Goal: Task Accomplishment & Management: Manage account settings

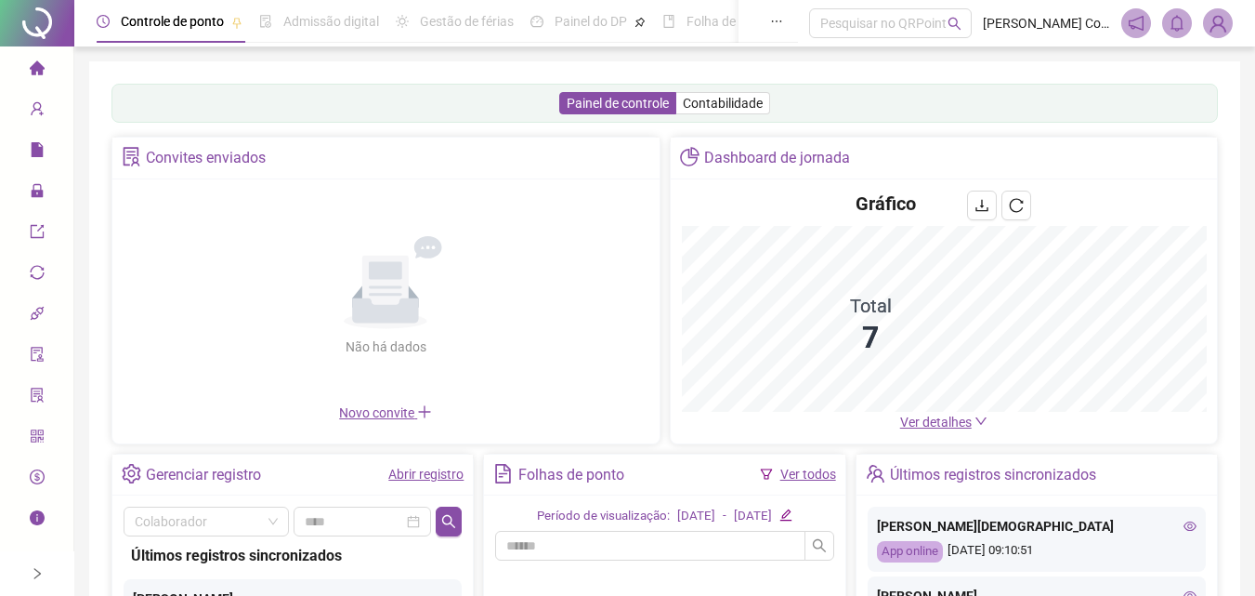
scroll to position [279, 0]
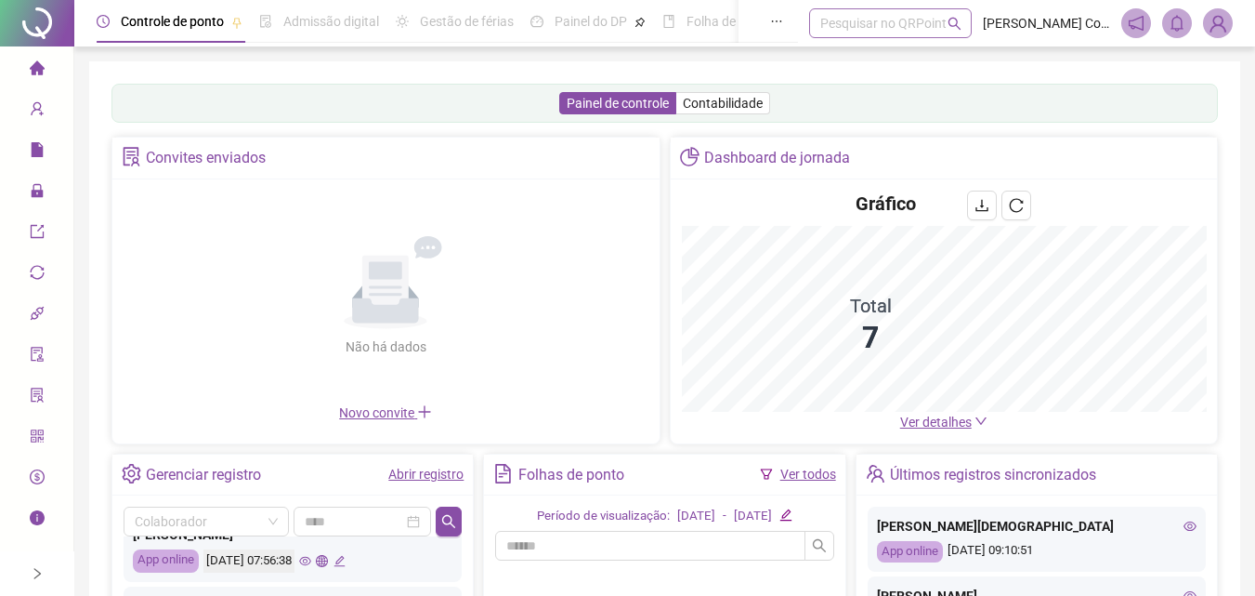
click at [853, 18] on div "Pesquisar no QRPoint" at bounding box center [890, 23] width 163 height 30
type input "******"
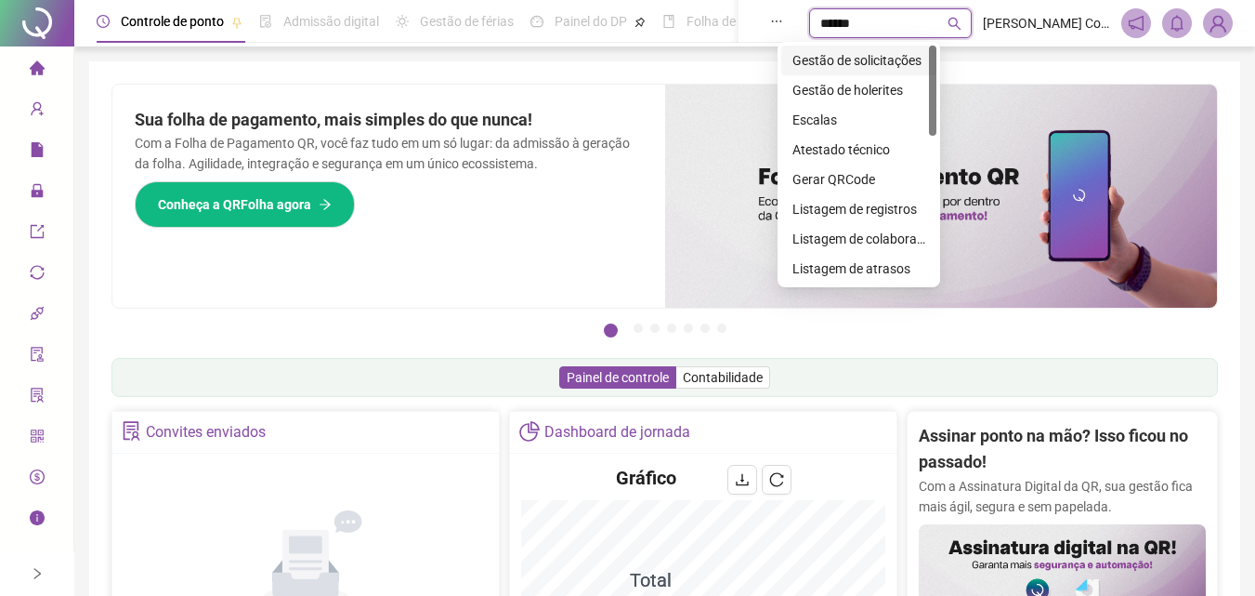
click at [861, 59] on div "Gestão de solicitações" at bounding box center [858, 60] width 133 height 20
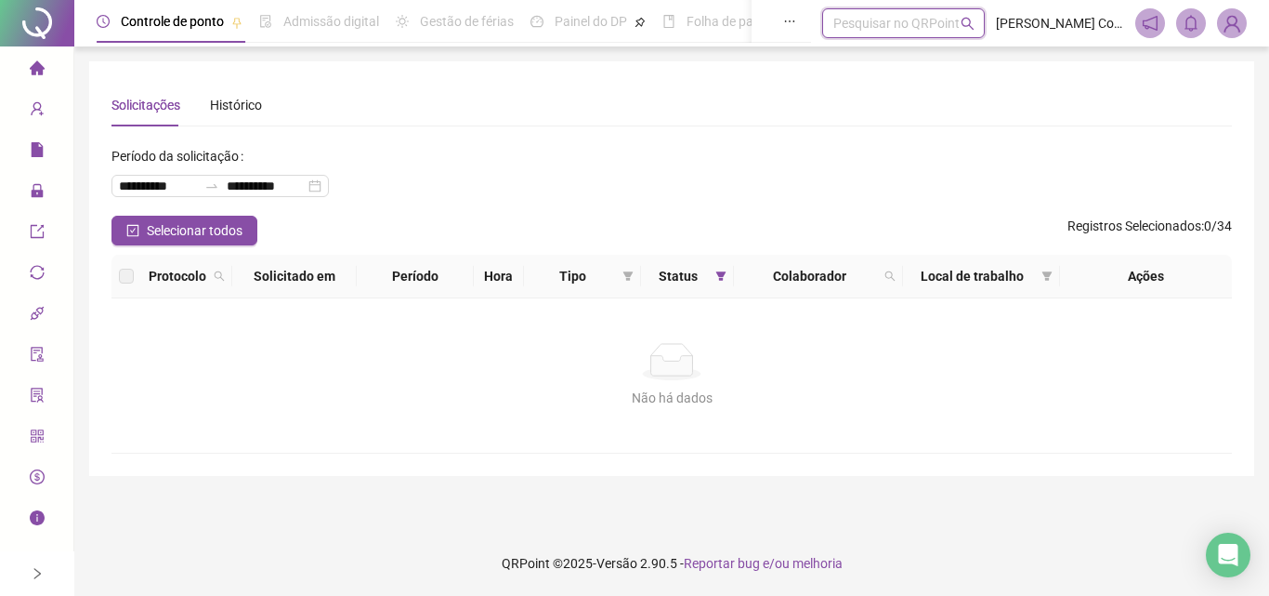
click at [32, 41] on div at bounding box center [37, 23] width 74 height 46
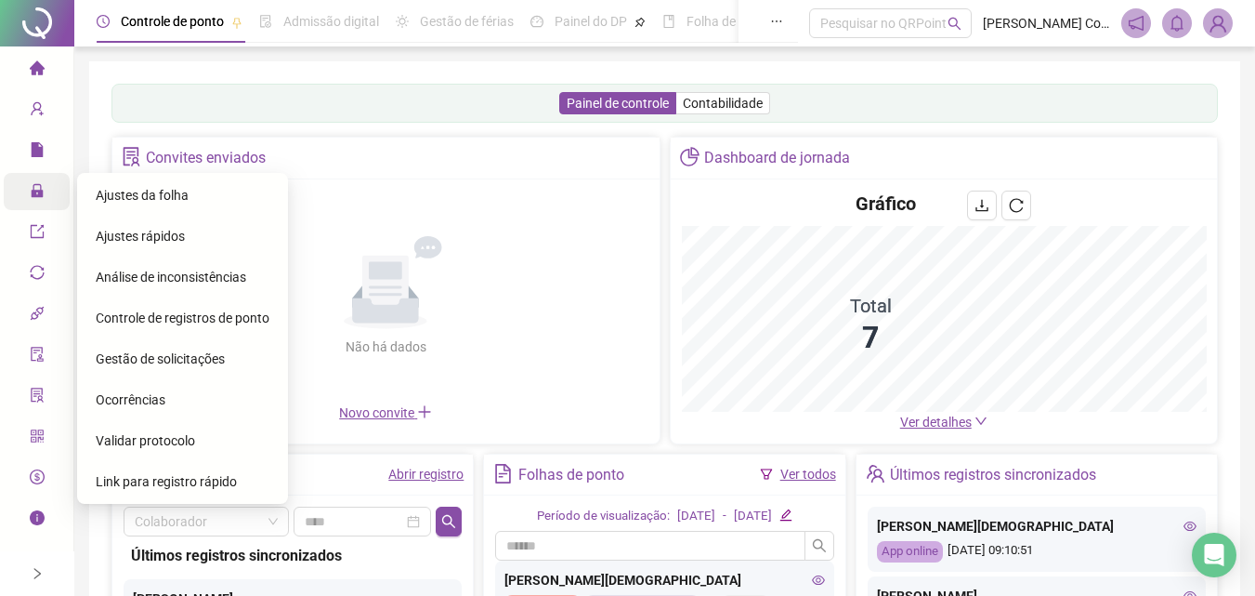
click at [36, 192] on icon "lock" at bounding box center [37, 190] width 15 height 15
click at [138, 188] on span "Ajustes da folha" at bounding box center [142, 195] width 93 height 15
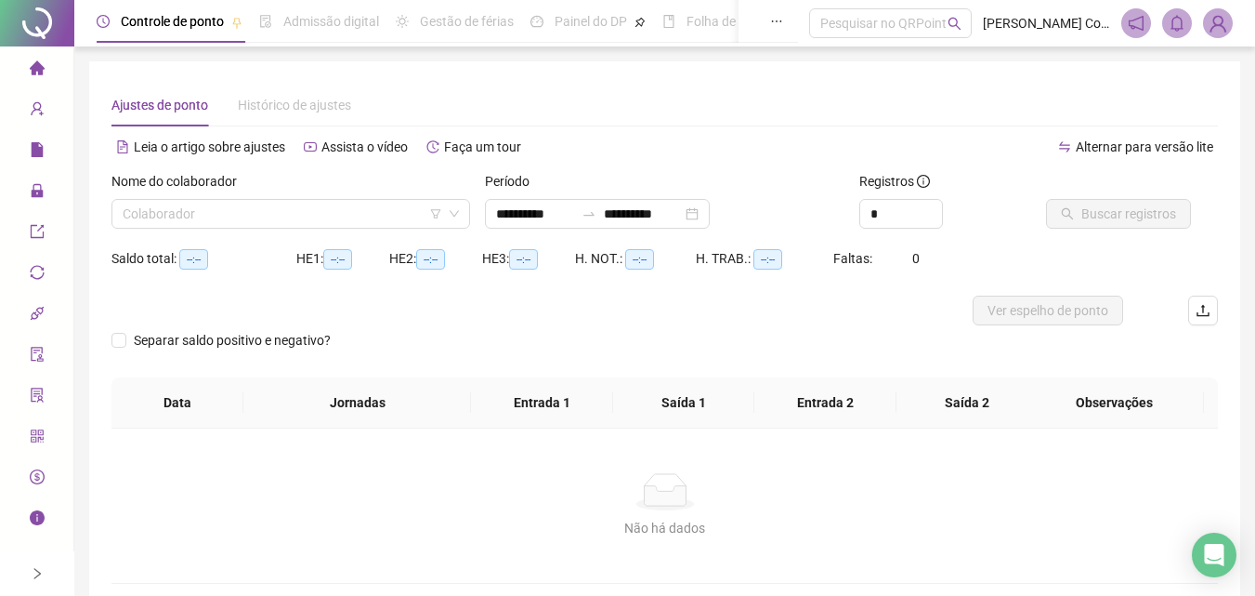
type input "**********"
click at [171, 216] on input "search" at bounding box center [283, 214] width 320 height 28
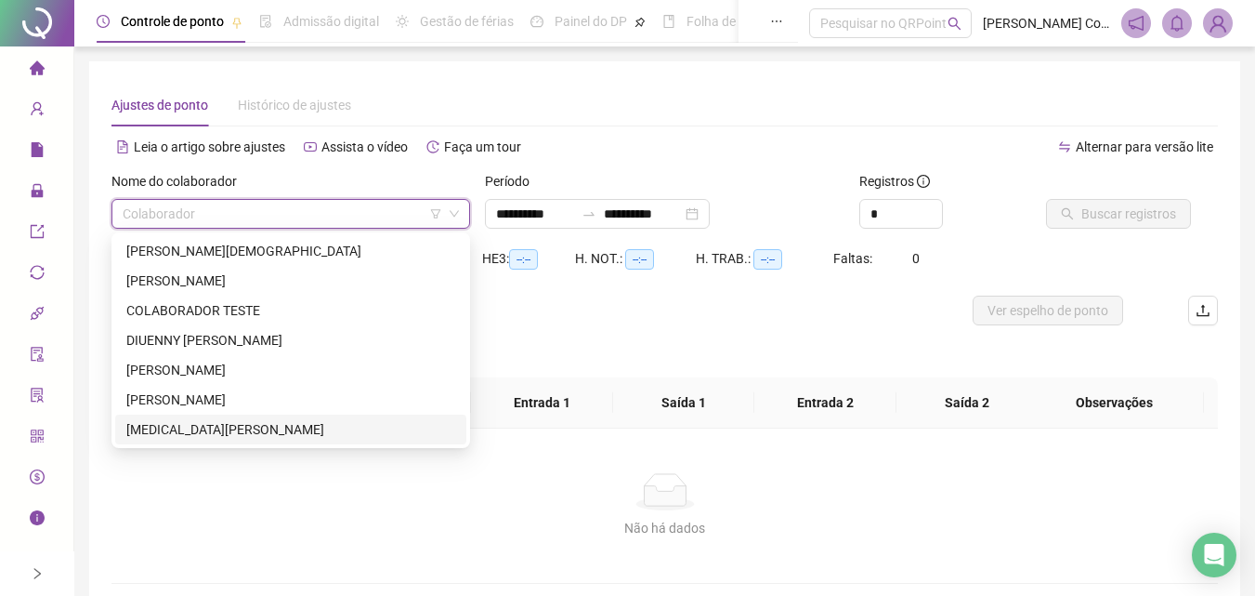
click at [190, 424] on div "[MEDICAL_DATA][PERSON_NAME]" at bounding box center [290, 429] width 329 height 20
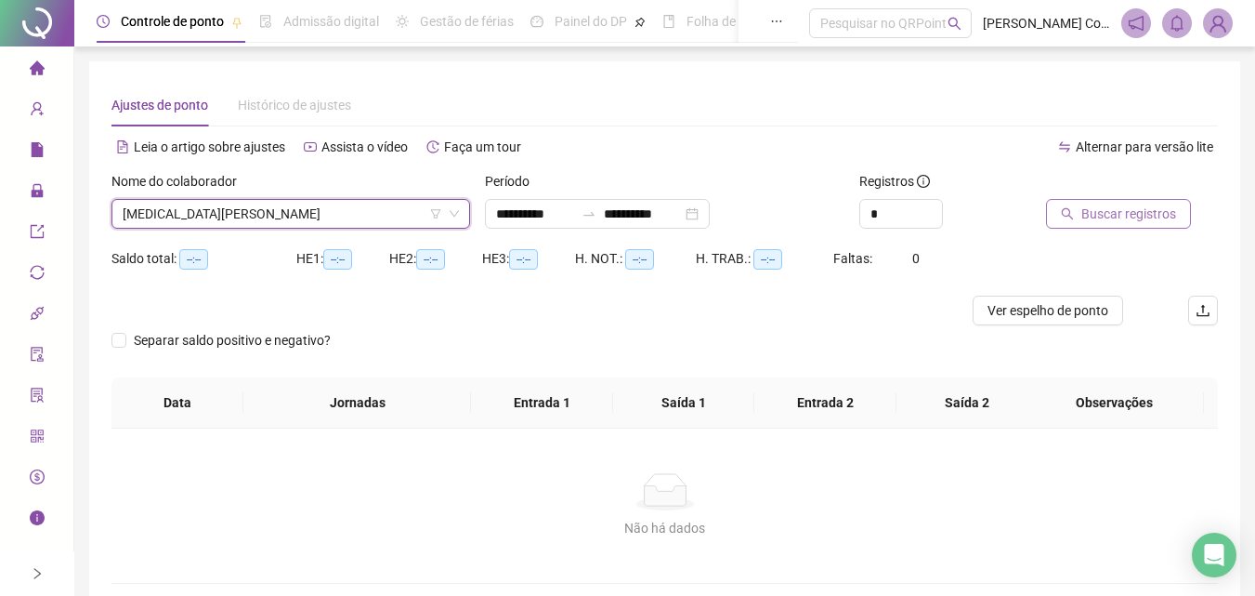
click at [1118, 216] on span "Buscar registros" at bounding box center [1128, 213] width 95 height 20
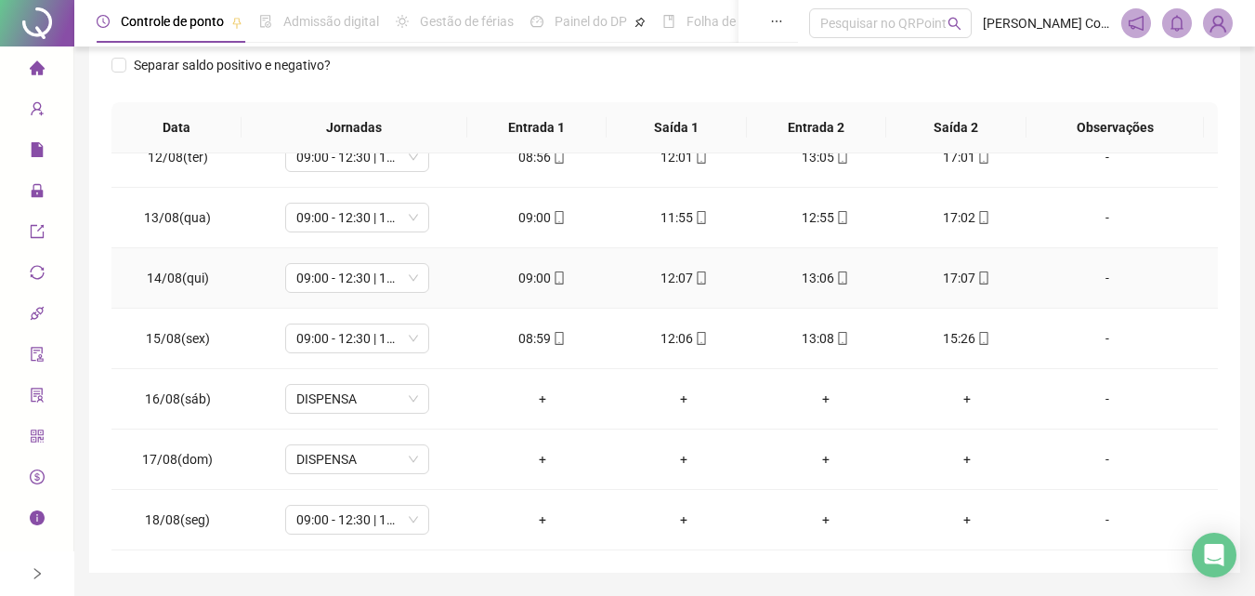
scroll to position [354, 0]
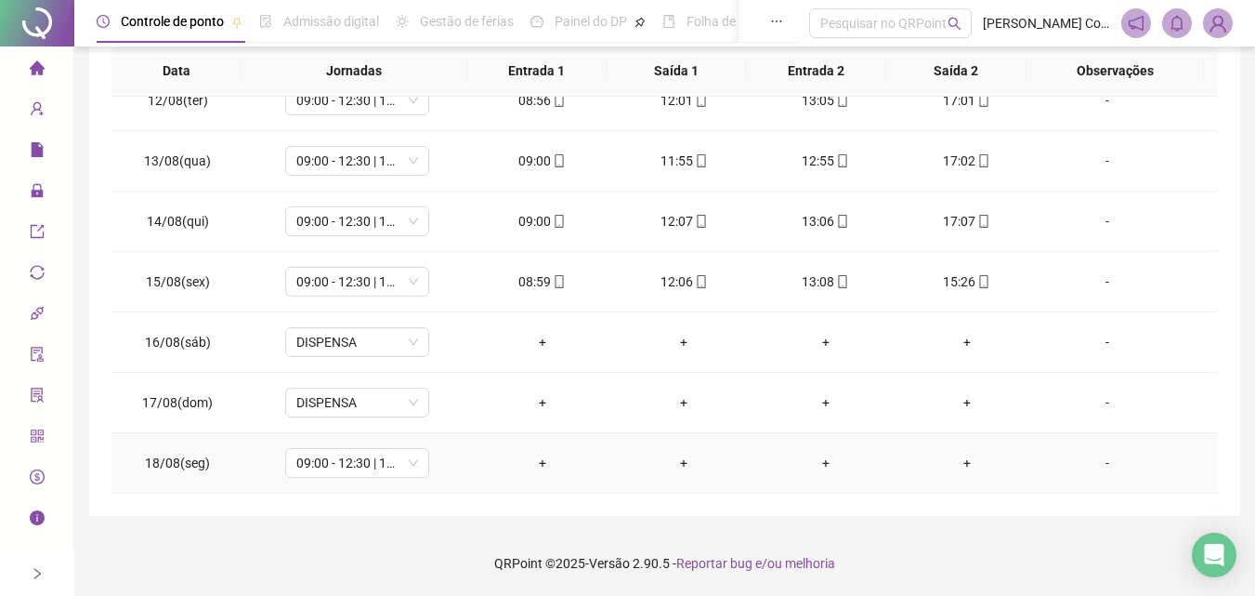
click at [1097, 459] on div "-" at bounding box center [1108, 462] width 110 height 20
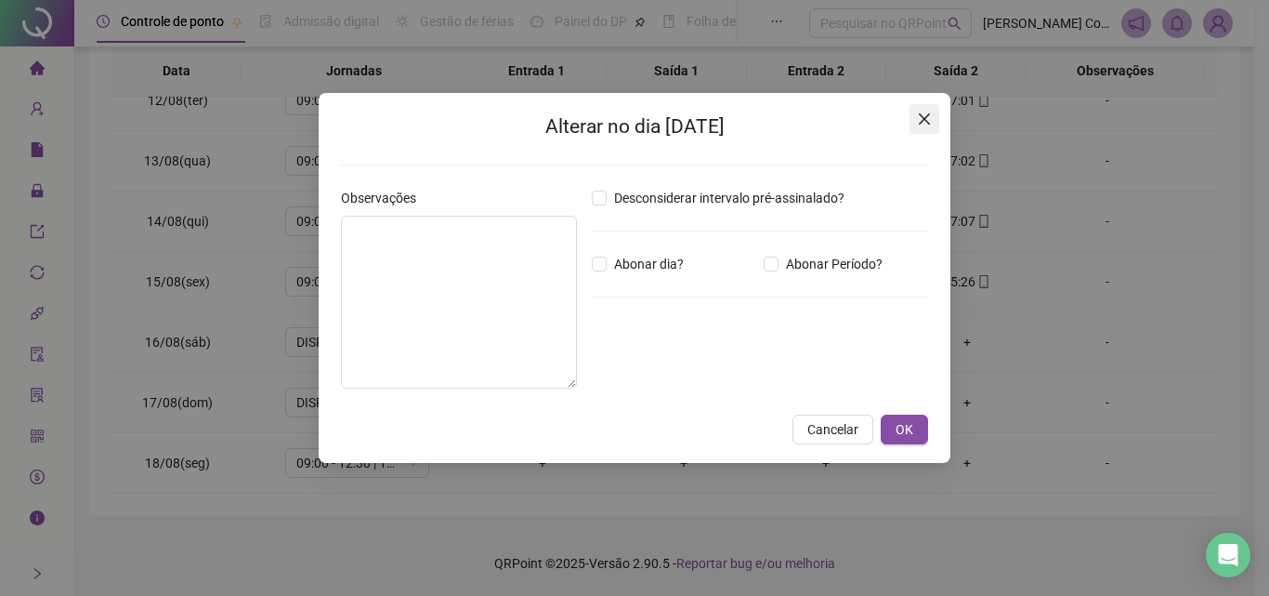
click at [922, 114] on icon "close" at bounding box center [924, 118] width 15 height 15
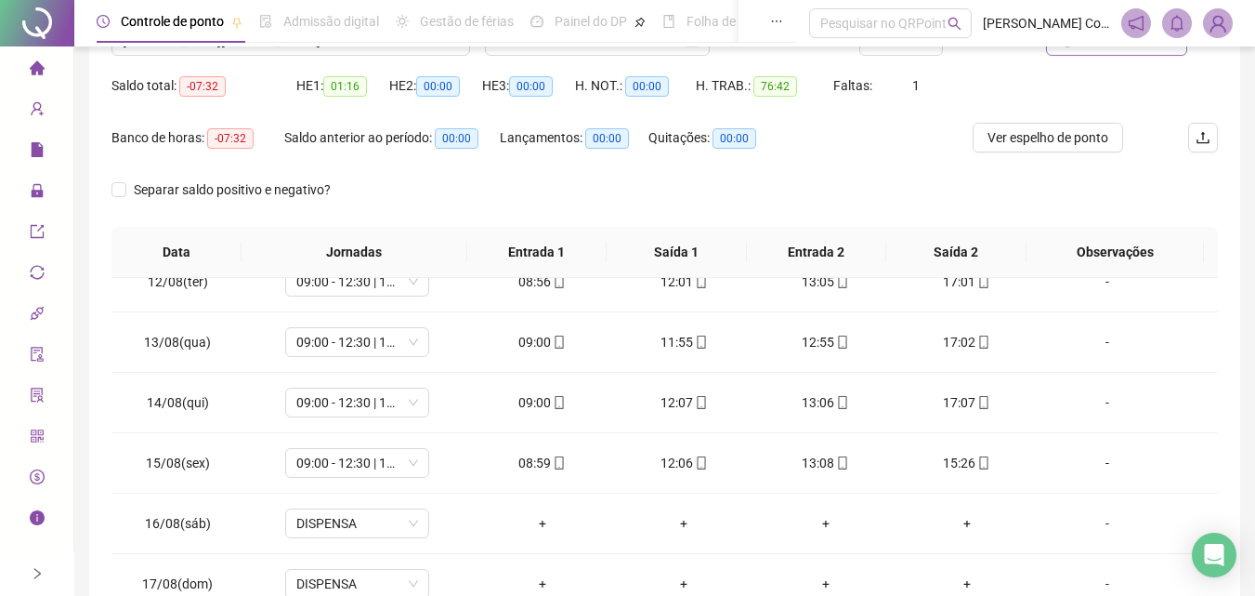
scroll to position [75, 0]
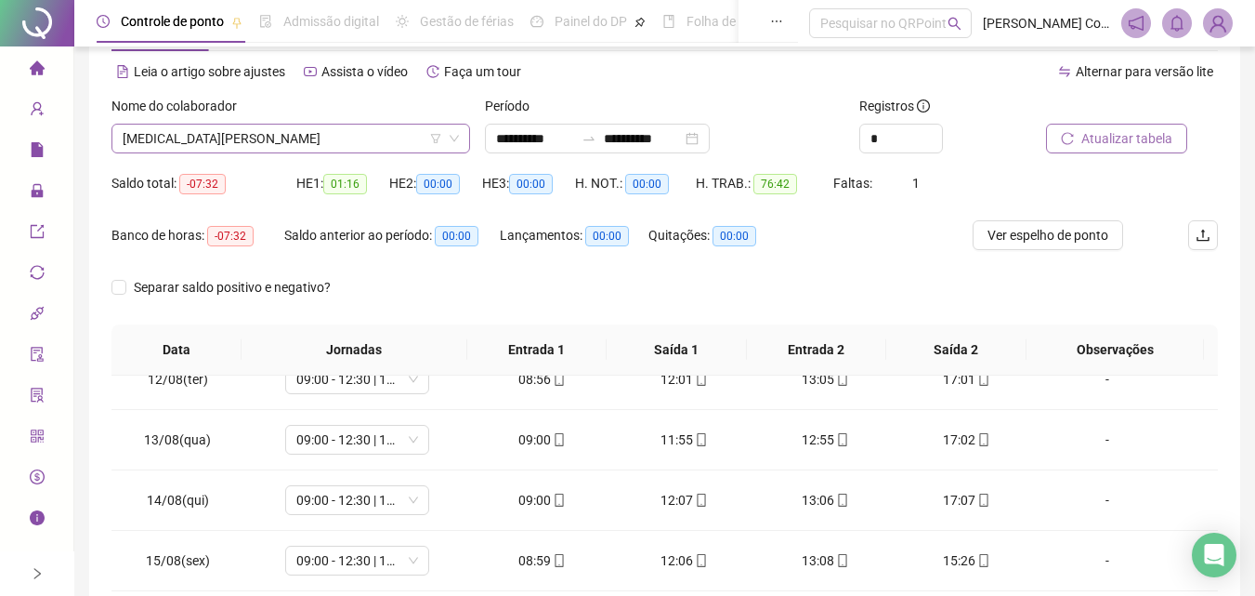
click at [436, 133] on icon "filter" at bounding box center [435, 138] width 11 height 11
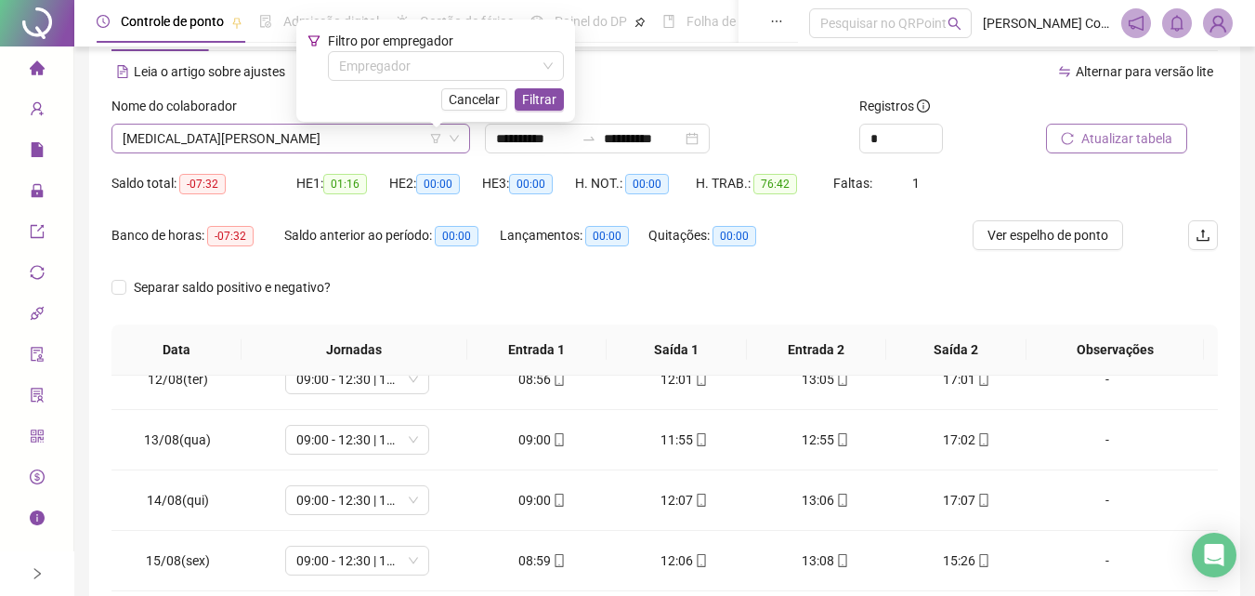
click at [186, 134] on span "[MEDICAL_DATA][PERSON_NAME]" at bounding box center [291, 138] width 336 height 28
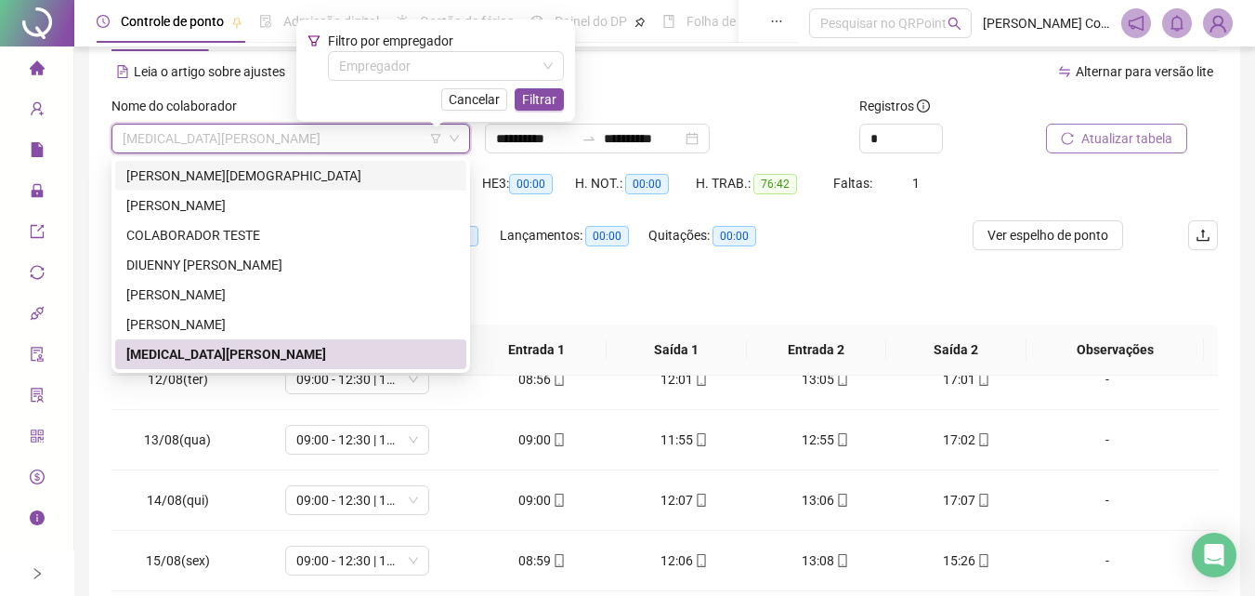
click at [214, 171] on div "[PERSON_NAME][DEMOGRAPHIC_DATA]" at bounding box center [290, 175] width 329 height 20
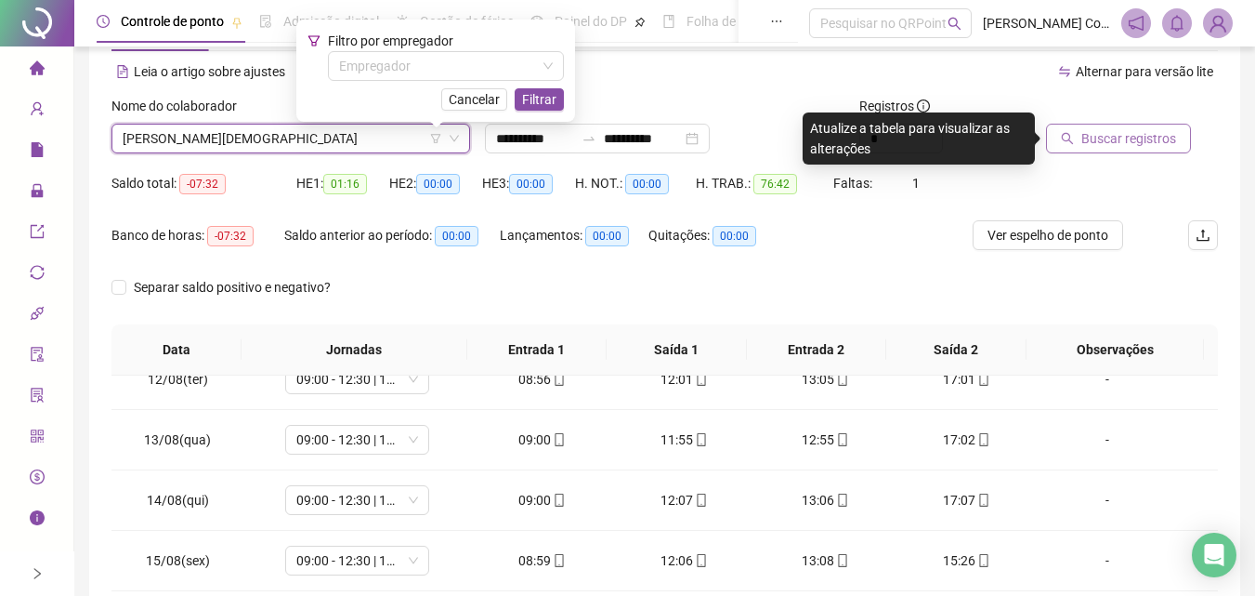
click at [1082, 140] on span "Buscar registros" at bounding box center [1128, 138] width 95 height 20
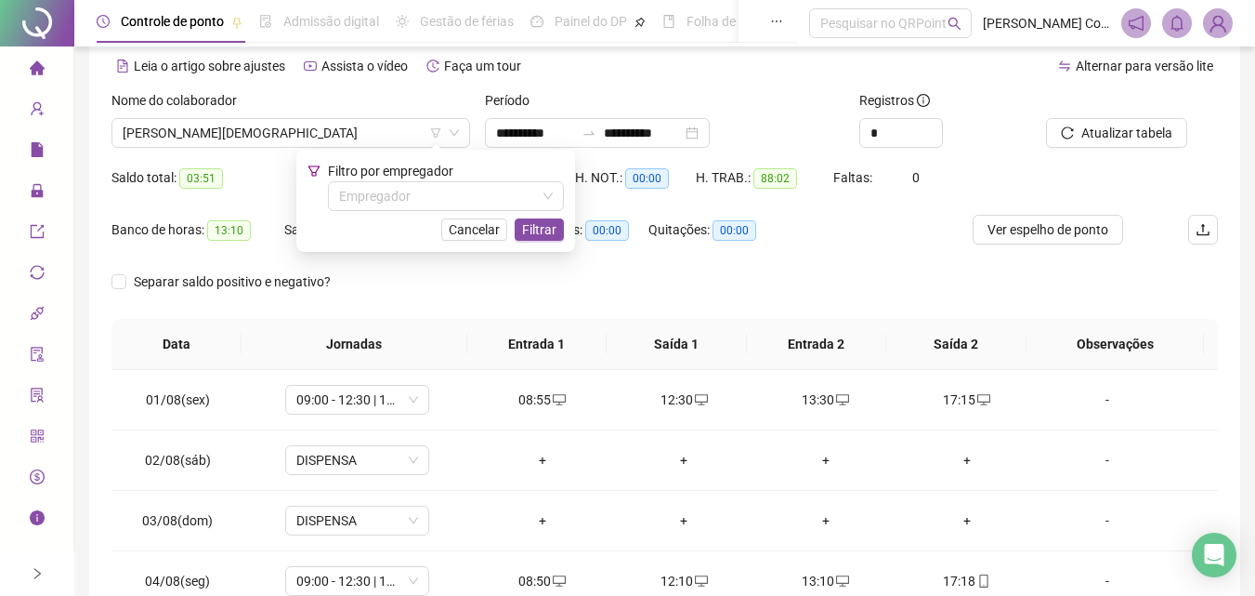
scroll to position [0, 0]
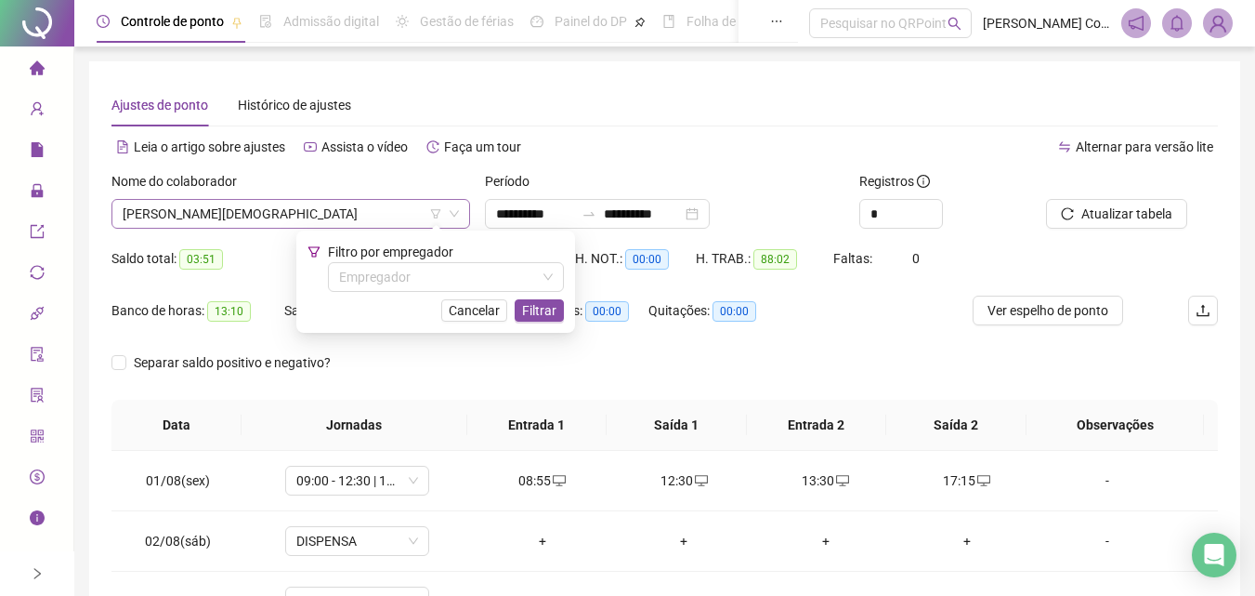
click at [433, 214] on icon "filter" at bounding box center [435, 213] width 11 height 11
click at [203, 209] on span "[PERSON_NAME][DEMOGRAPHIC_DATA]" at bounding box center [291, 214] width 336 height 28
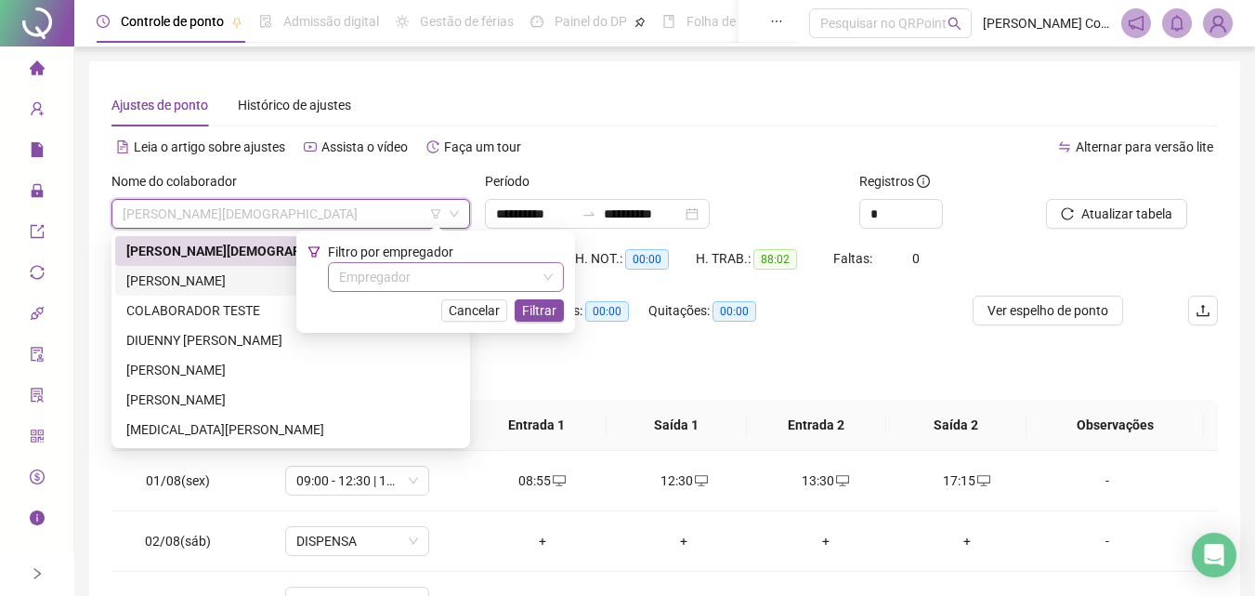
drag, startPoint x: 236, startPoint y: 279, endPoint x: 523, endPoint y: 276, distance: 287.1
click at [236, 279] on div "[PERSON_NAME]" at bounding box center [290, 280] width 329 height 20
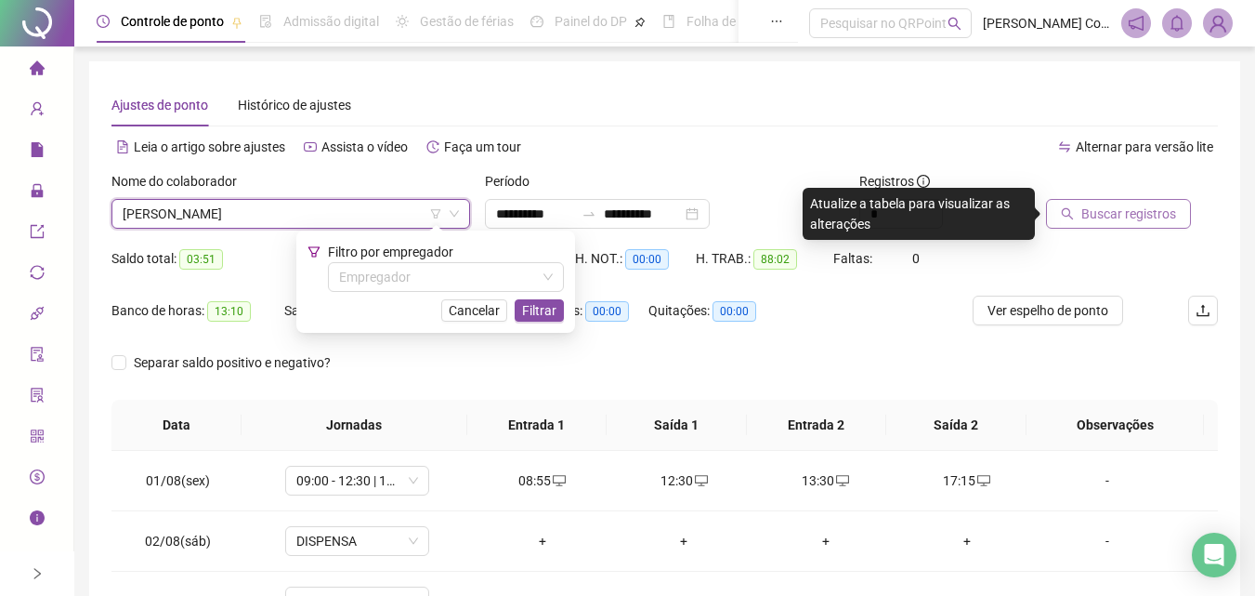
click at [1085, 221] on span "Buscar registros" at bounding box center [1128, 213] width 95 height 20
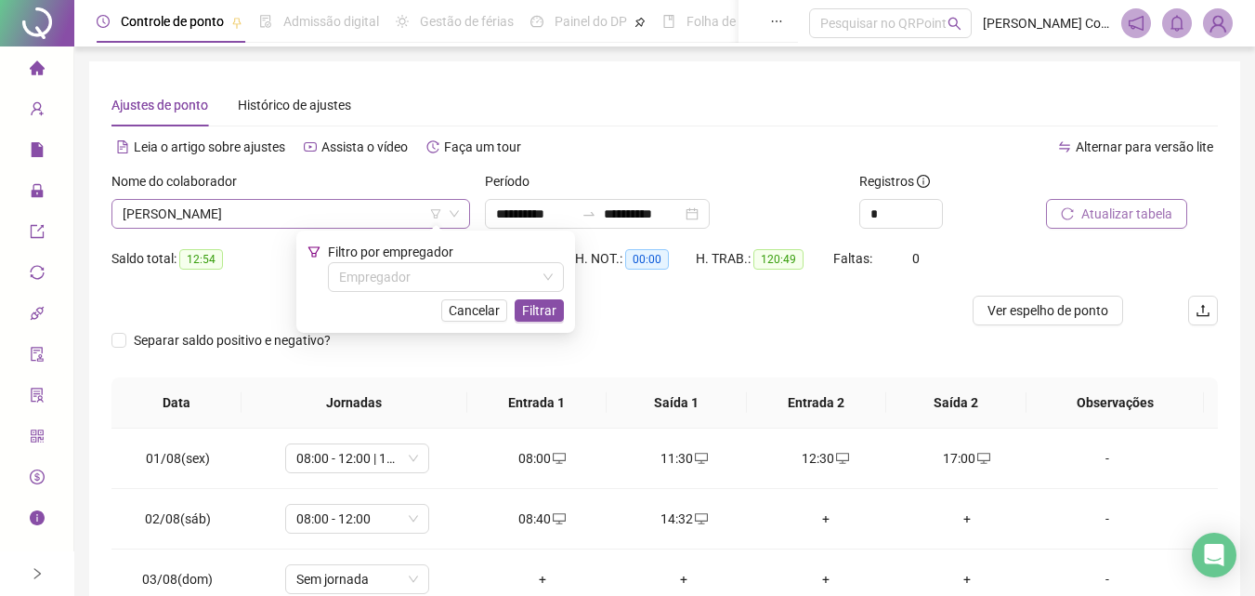
click at [206, 209] on span "[PERSON_NAME]" at bounding box center [291, 214] width 336 height 28
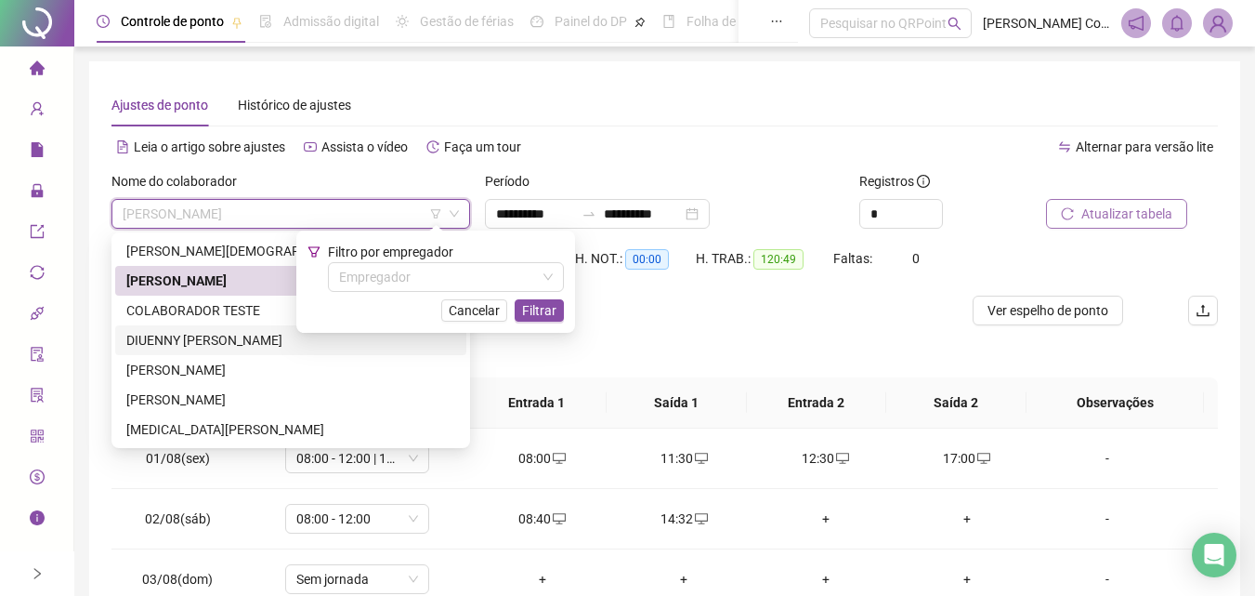
click at [260, 347] on div "DIUENNY [PERSON_NAME]" at bounding box center [290, 340] width 329 height 20
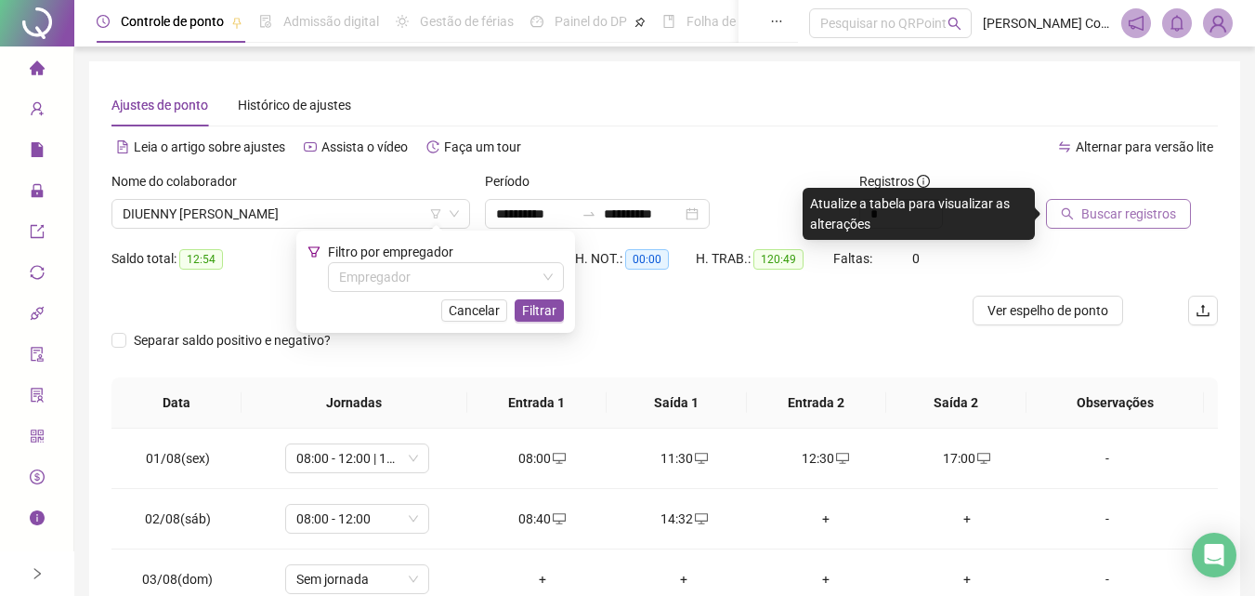
click at [1147, 213] on span "Buscar registros" at bounding box center [1128, 213] width 95 height 20
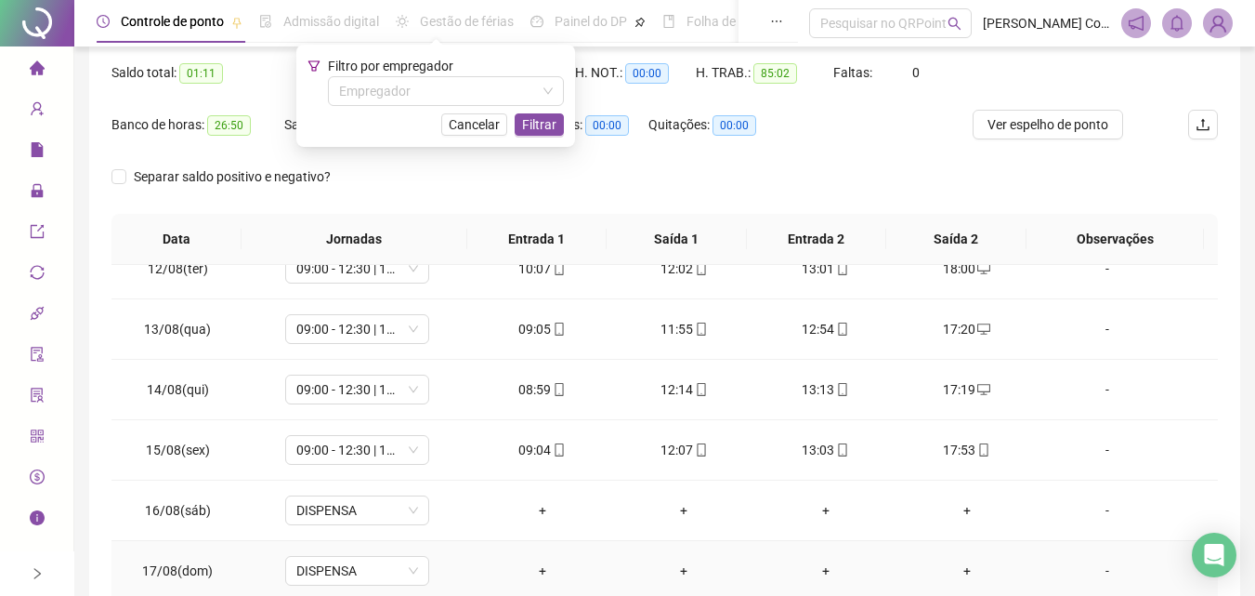
scroll to position [354, 0]
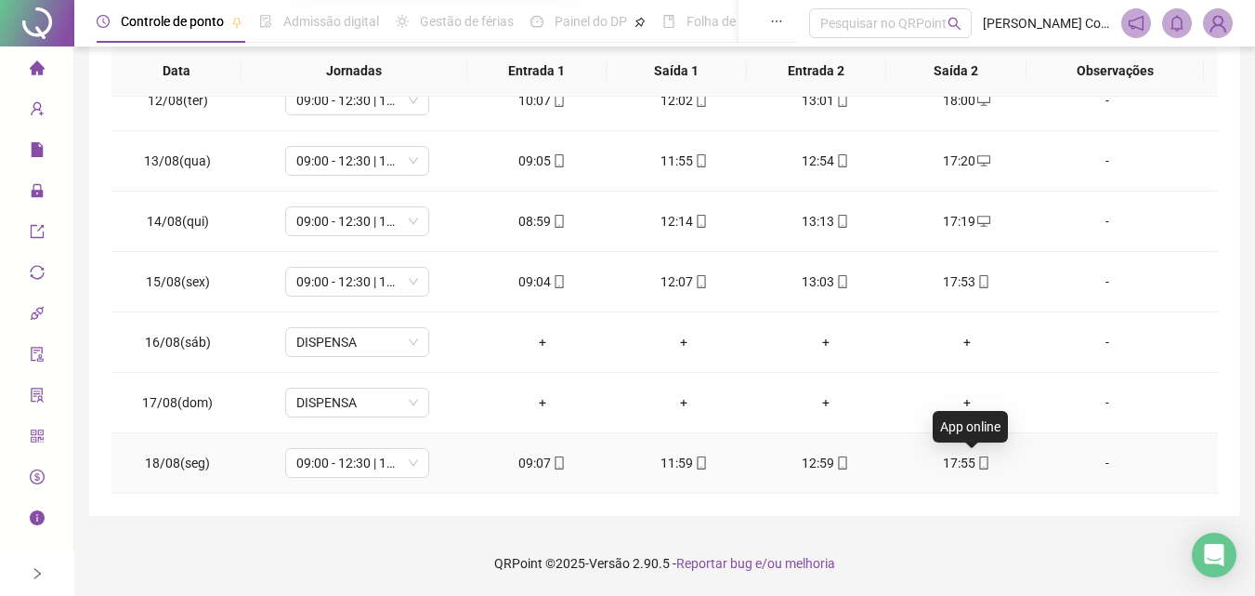
click at [977, 465] on icon "mobile" at bounding box center [983, 462] width 13 height 13
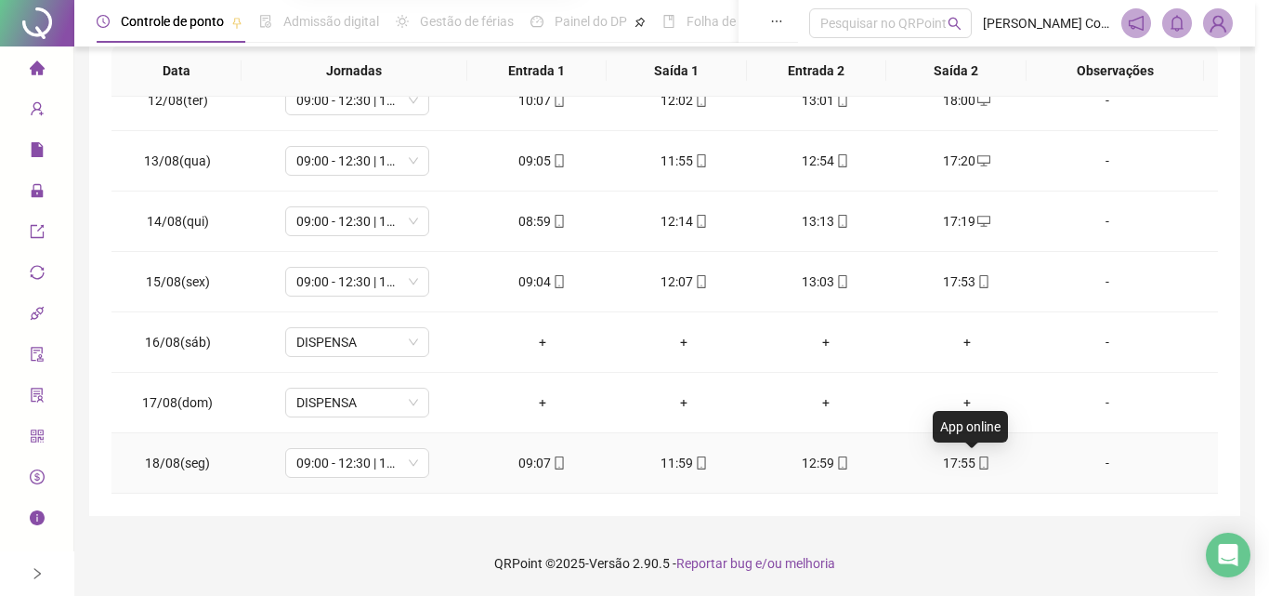
type input "**********"
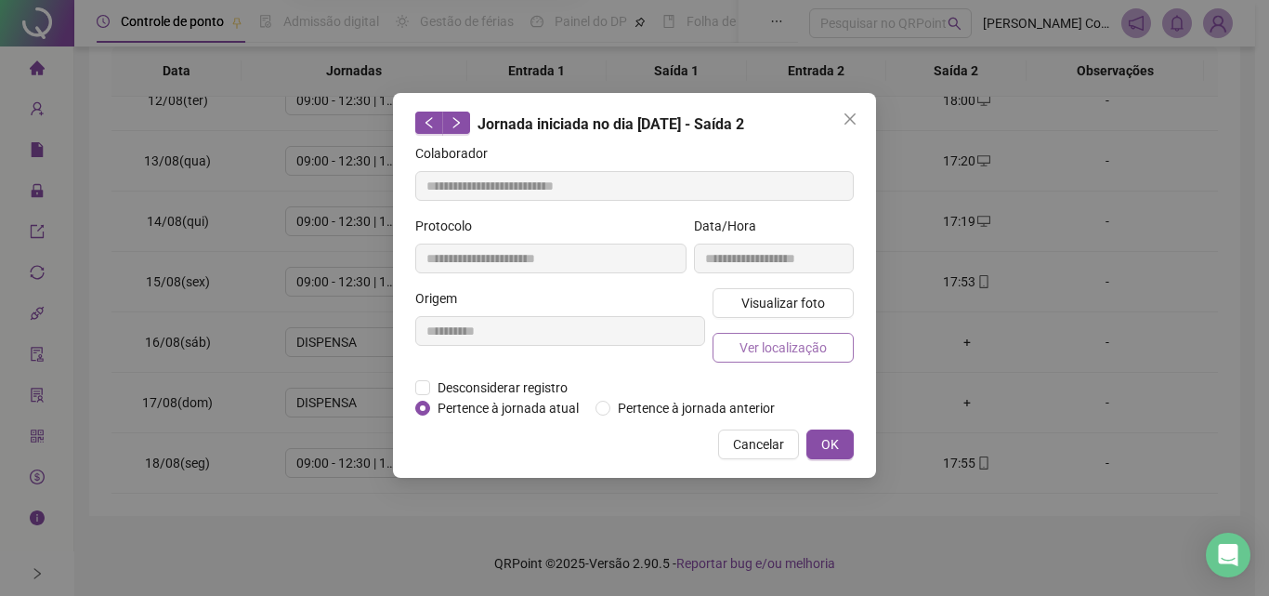
click at [785, 350] on span "Ver localização" at bounding box center [783, 347] width 87 height 20
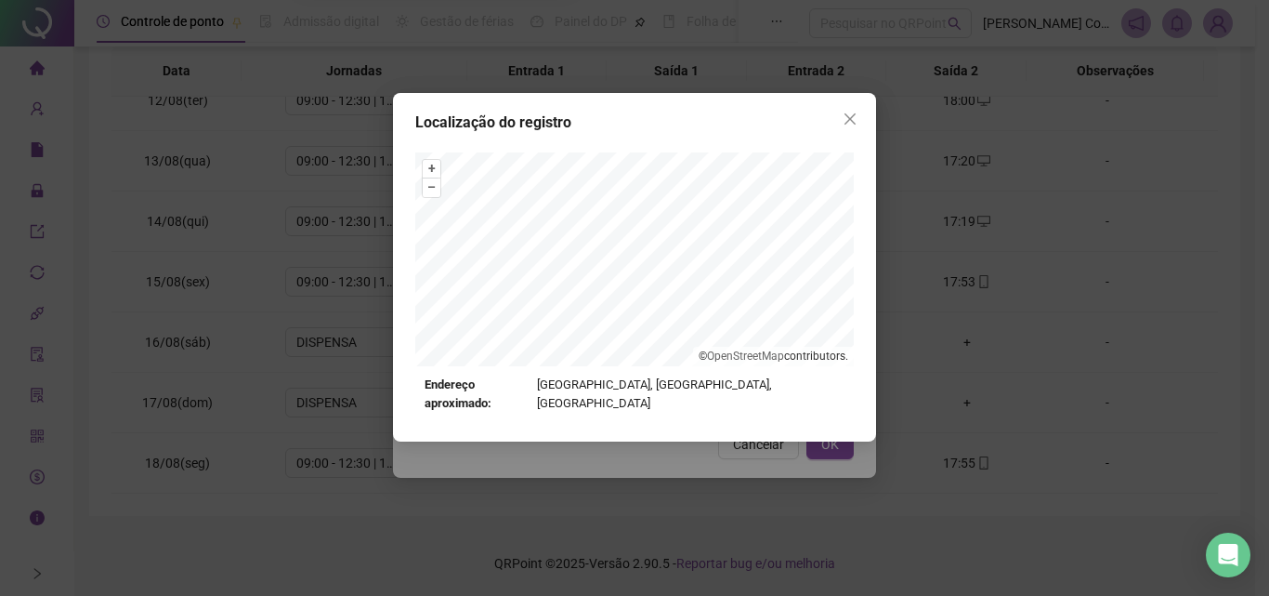
click at [797, 460] on div "Localização do registro + – ⇧ › © OpenStreetMap contributors. Endereço aproxima…" at bounding box center [634, 298] width 1269 height 596
click at [850, 116] on icon "close" at bounding box center [850, 118] width 15 height 15
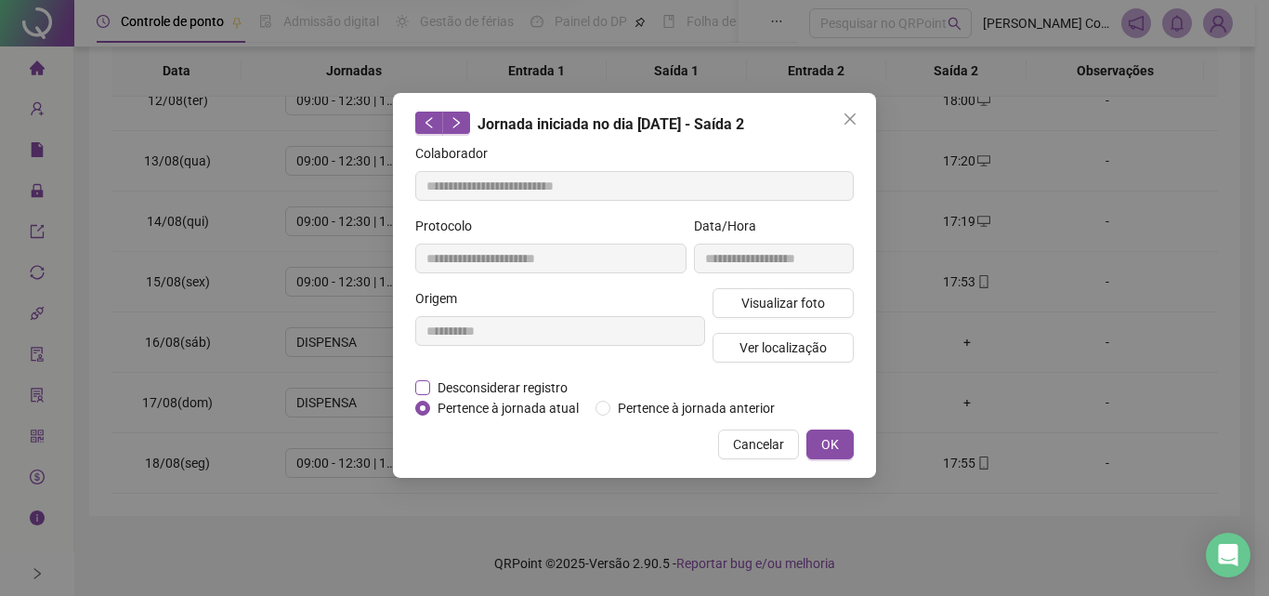
click at [465, 384] on span "Desconsiderar registro" at bounding box center [502, 387] width 145 height 20
click at [850, 123] on icon "close" at bounding box center [850, 118] width 15 height 15
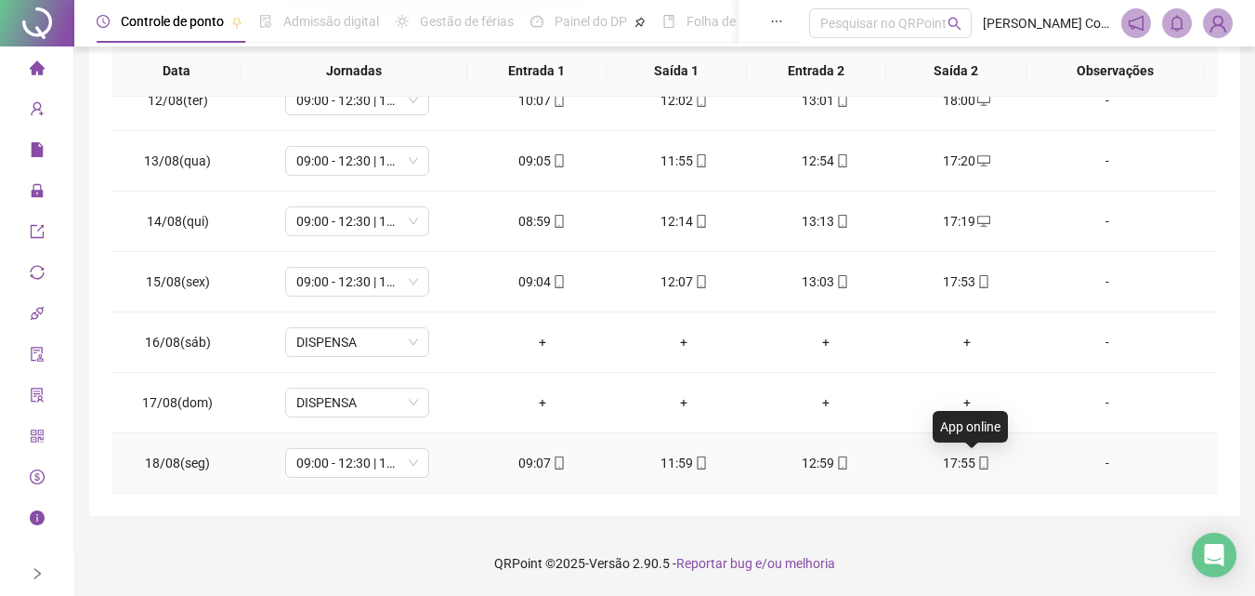
click at [977, 466] on icon "mobile" at bounding box center [983, 462] width 13 height 13
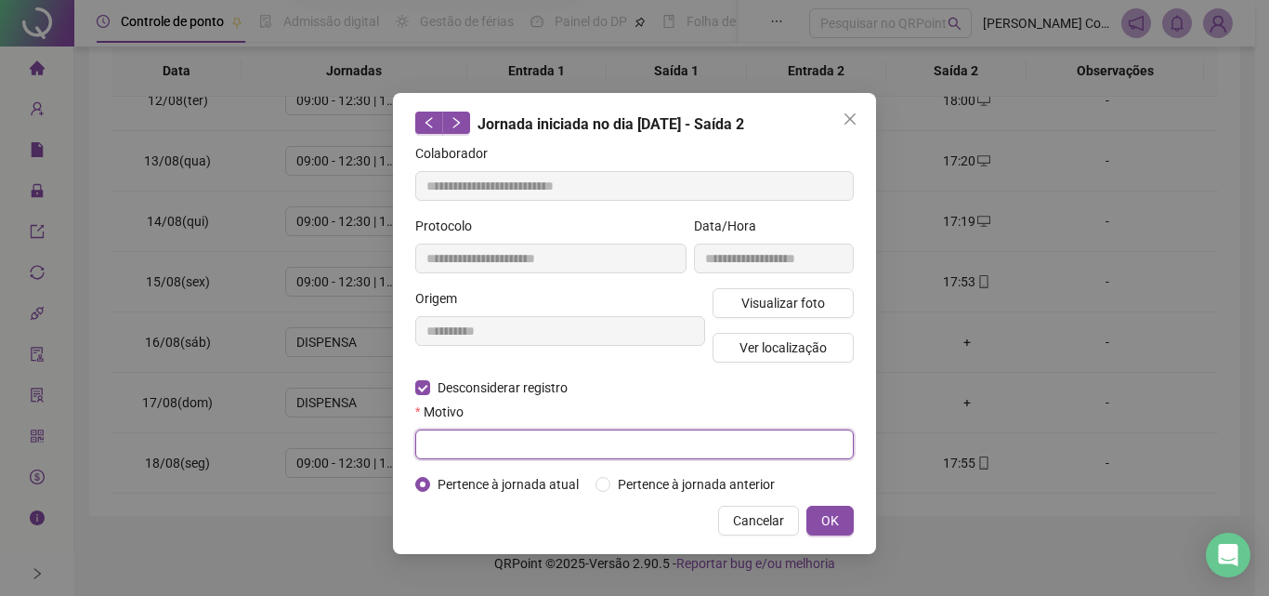
click at [445, 435] on input "text" at bounding box center [634, 444] width 439 height 30
type input "****"
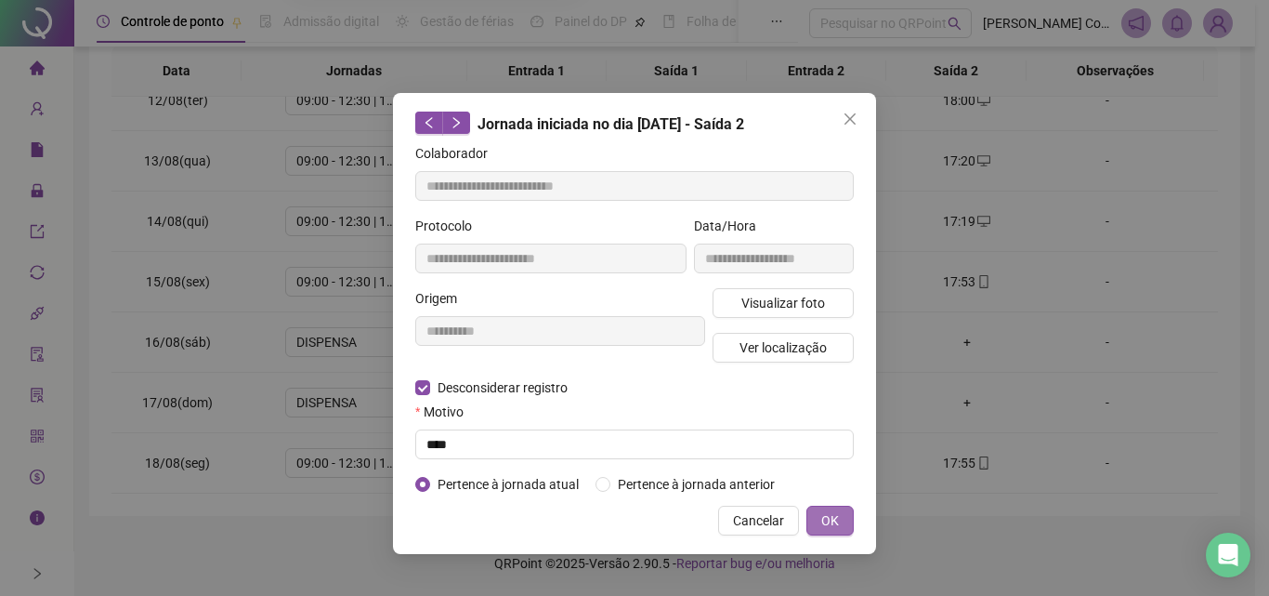
click at [836, 517] on span "OK" at bounding box center [830, 520] width 18 height 20
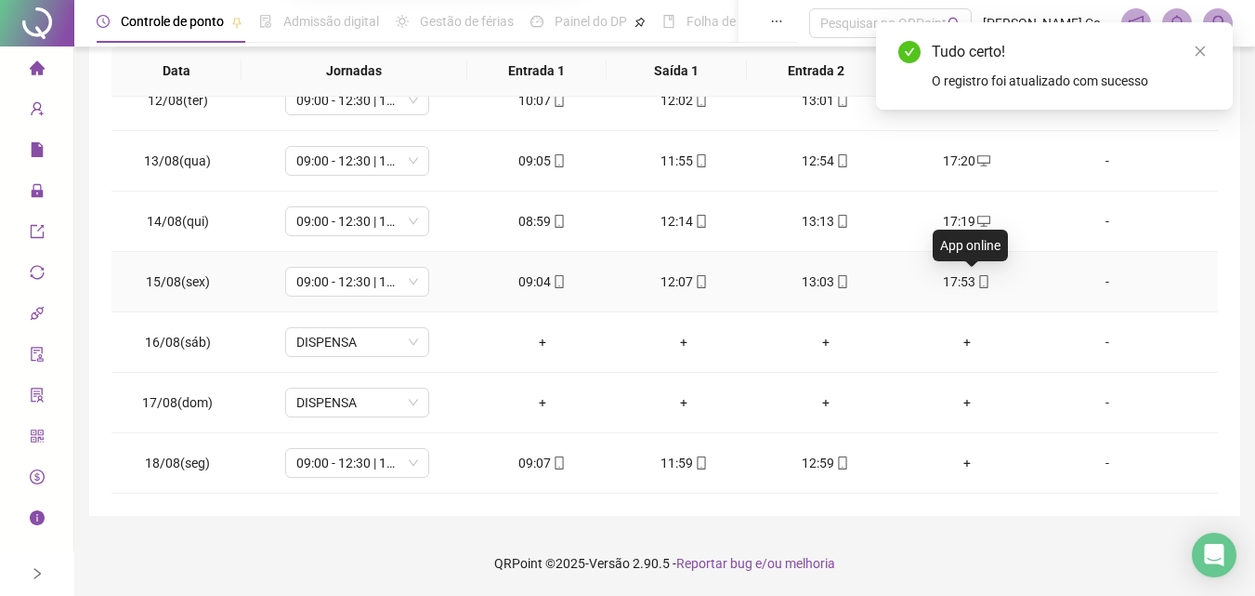
click at [976, 274] on span at bounding box center [982, 281] width 15 height 15
type input "**********"
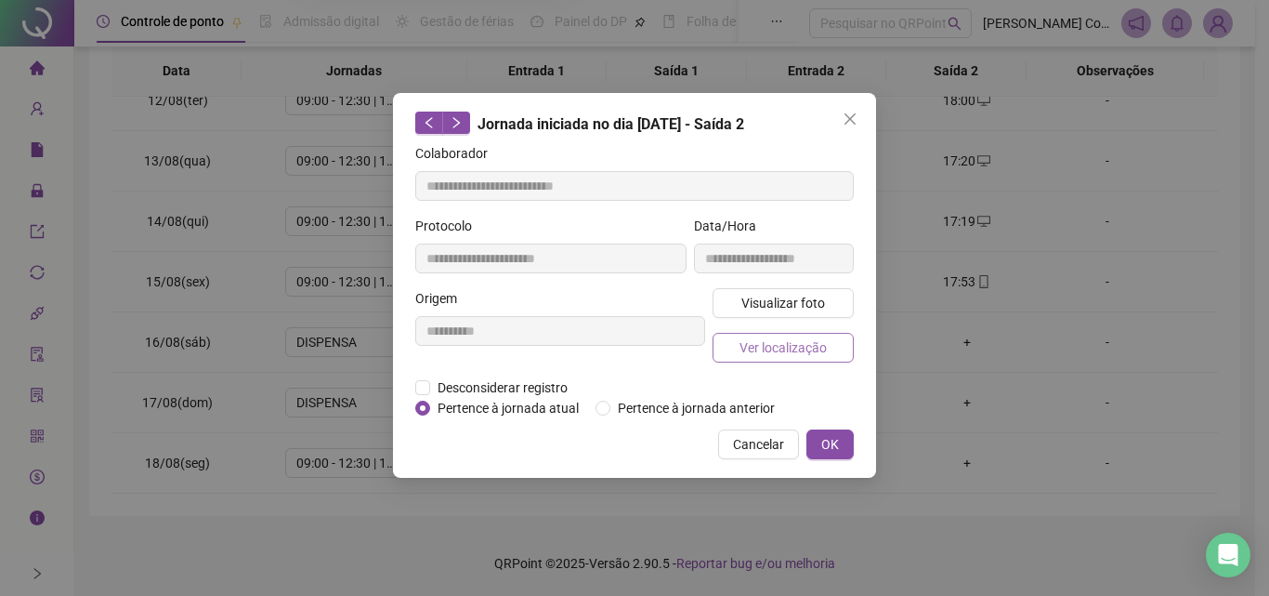
click at [751, 343] on span "Ver localização" at bounding box center [783, 347] width 87 height 20
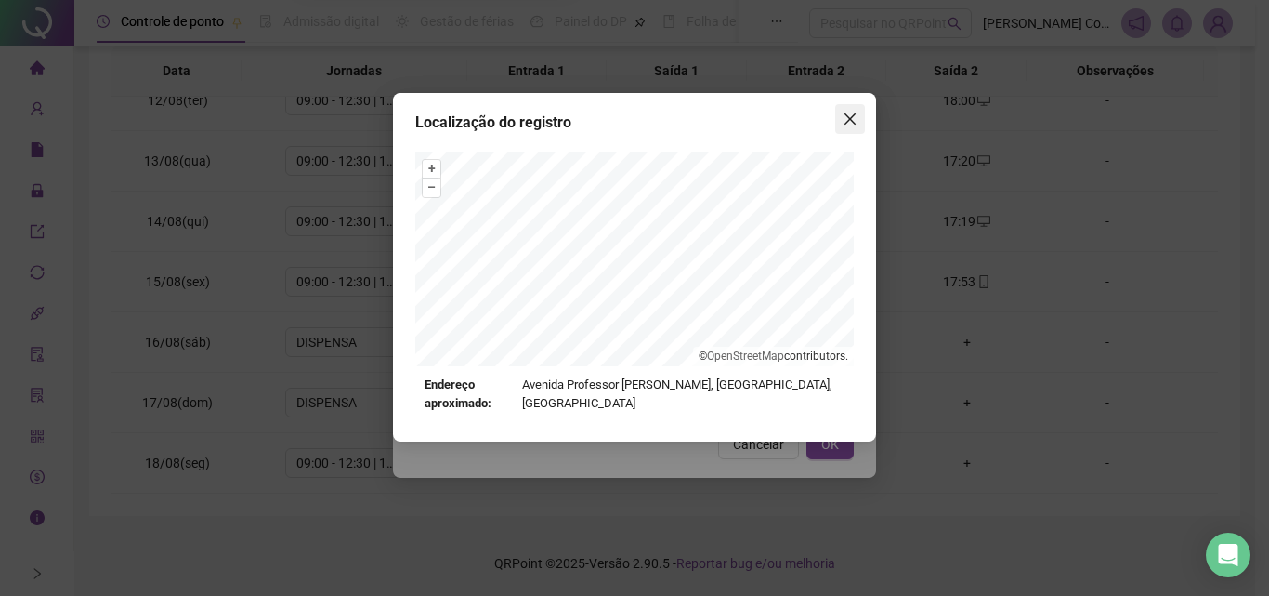
click at [845, 116] on icon "close" at bounding box center [850, 118] width 15 height 15
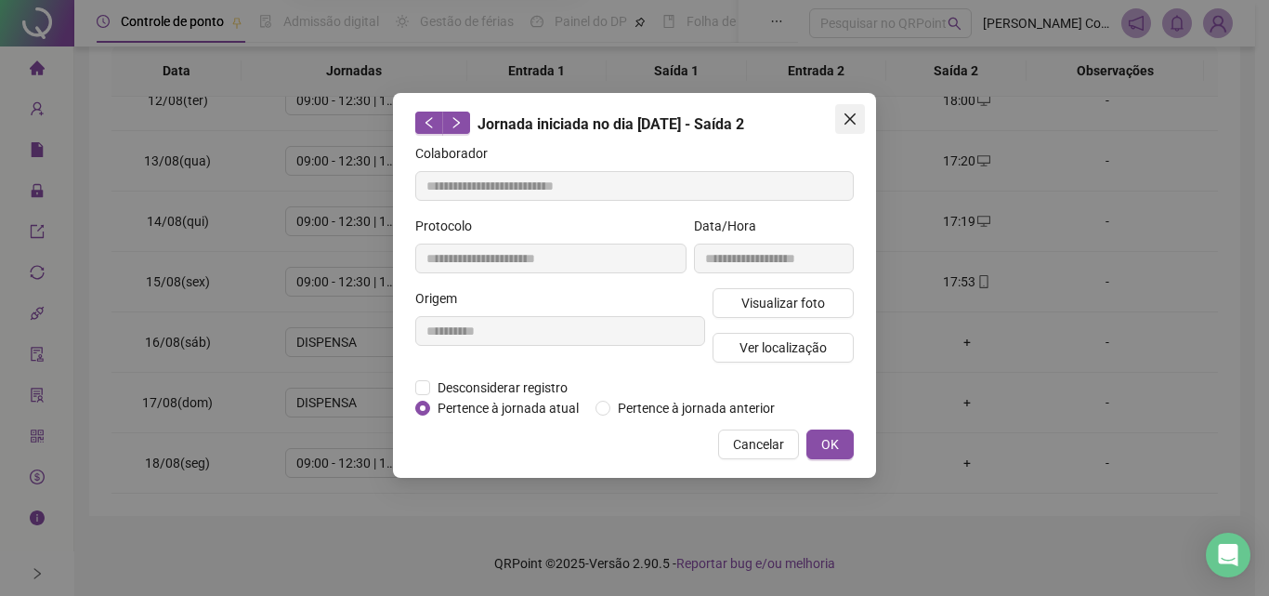
click at [845, 117] on icon "close" at bounding box center [850, 118] width 15 height 15
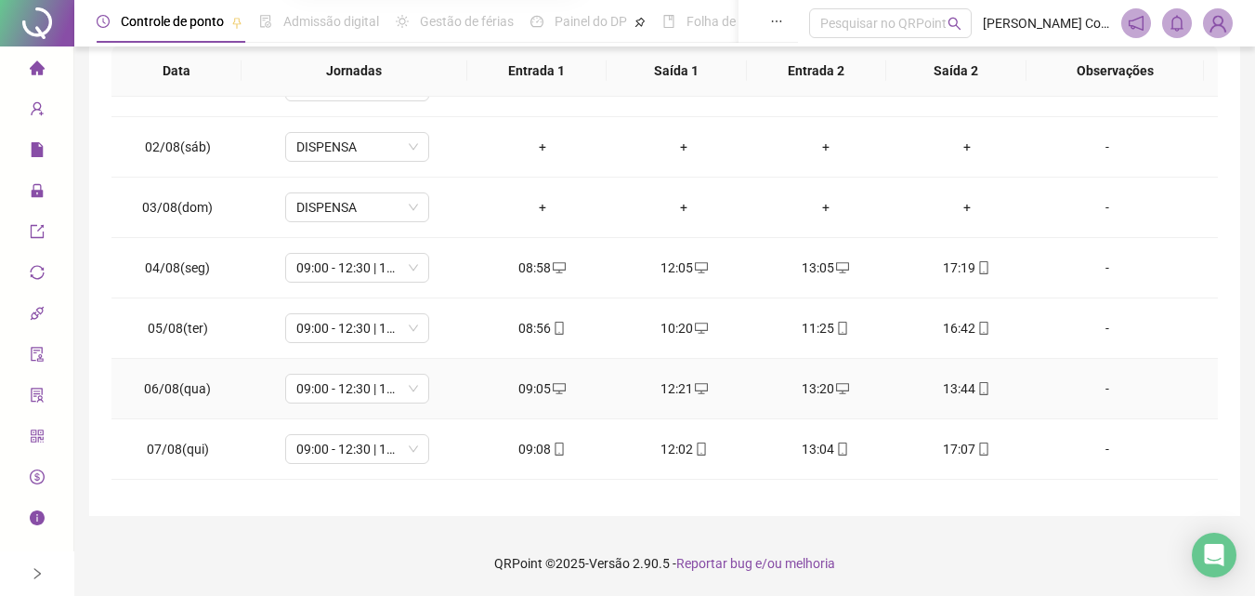
scroll to position [0, 0]
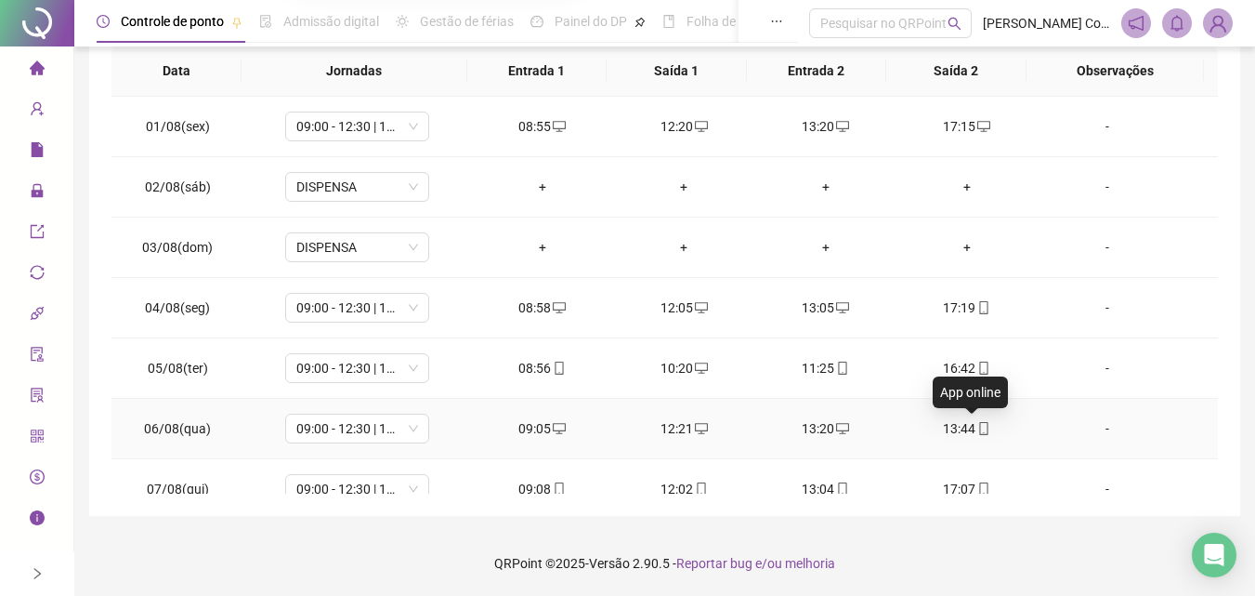
click at [977, 432] on icon "mobile" at bounding box center [983, 428] width 13 height 13
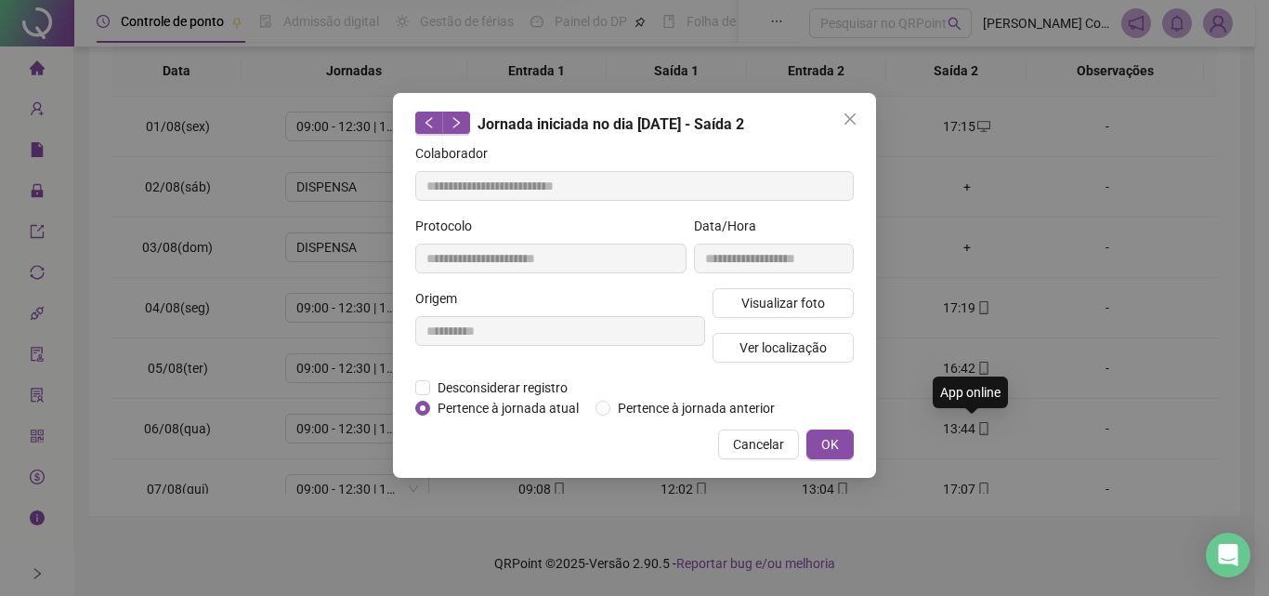
type input "**********"
click at [843, 442] on button "OK" at bounding box center [829, 444] width 47 height 30
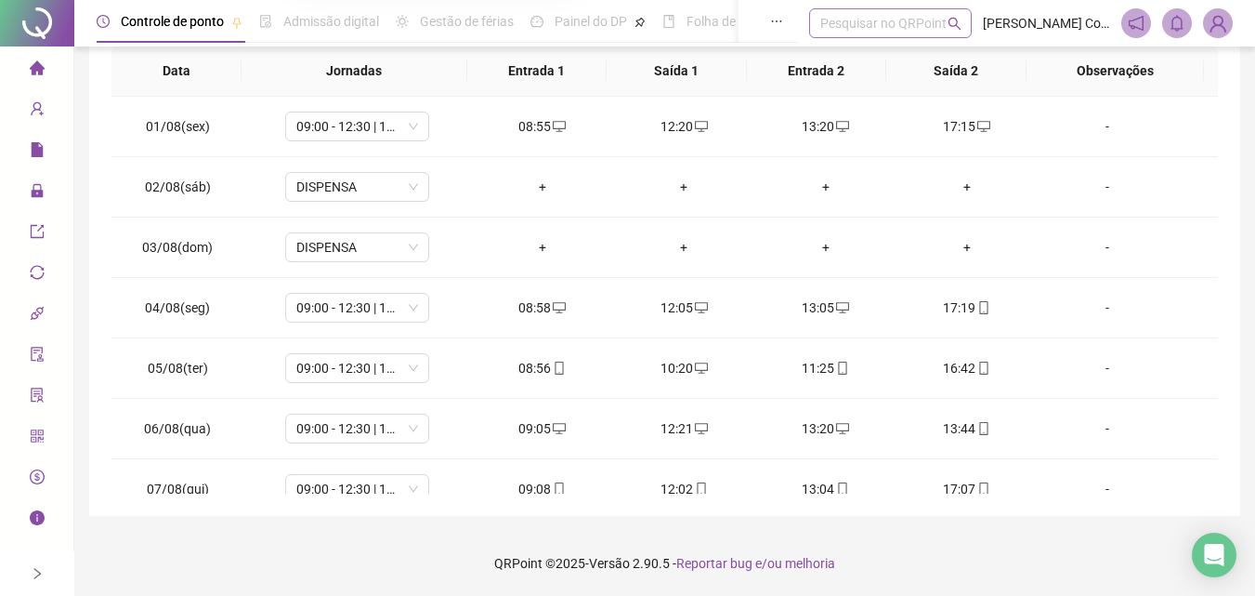
click at [834, 30] on div "Pesquisar no QRPoint" at bounding box center [890, 23] width 163 height 30
click at [841, 17] on div "Pesquisar no QRPoint" at bounding box center [890, 23] width 163 height 30
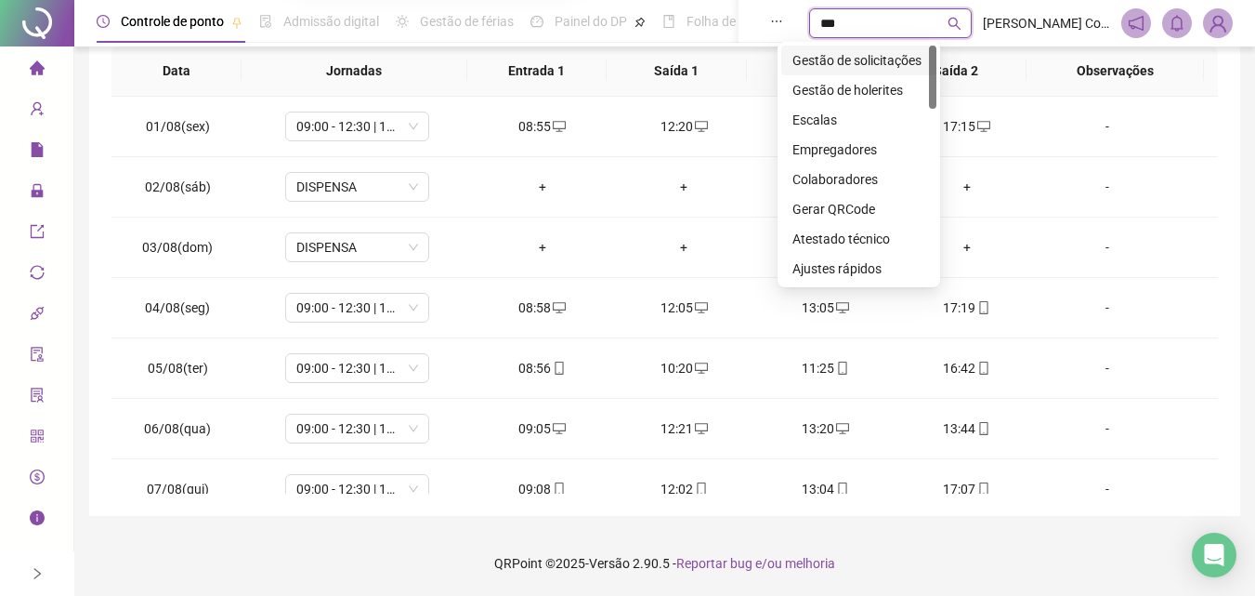
type input "****"
click at [833, 60] on div "Gestão de solicitações" at bounding box center [858, 60] width 133 height 20
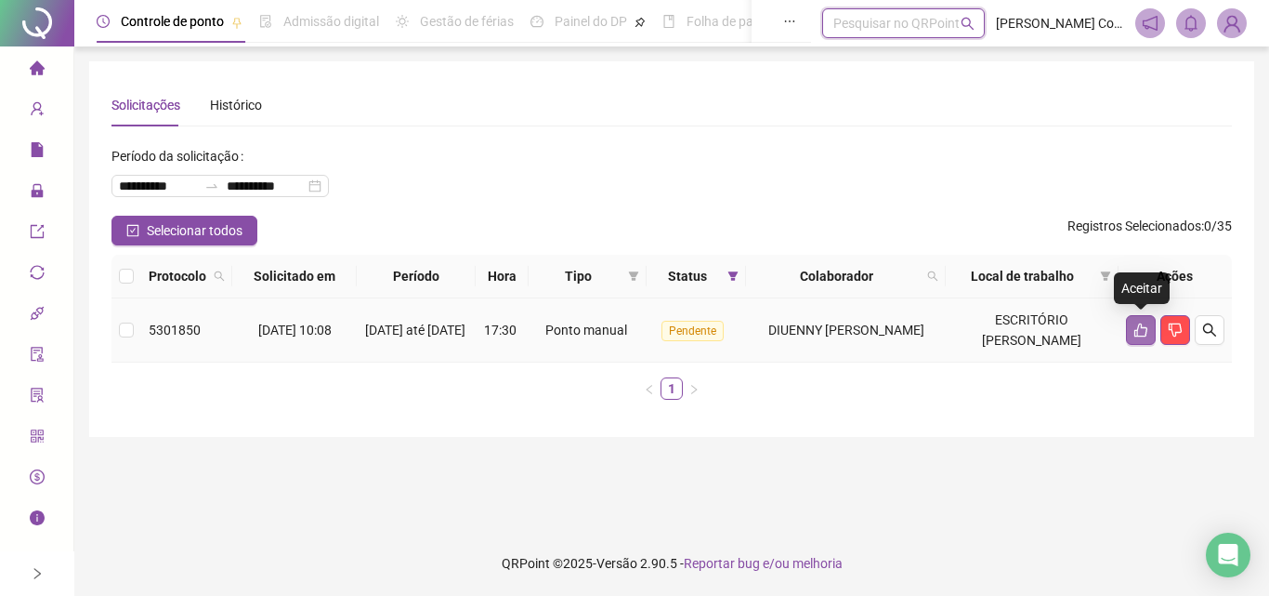
click at [1138, 334] on icon "like" at bounding box center [1140, 329] width 15 height 15
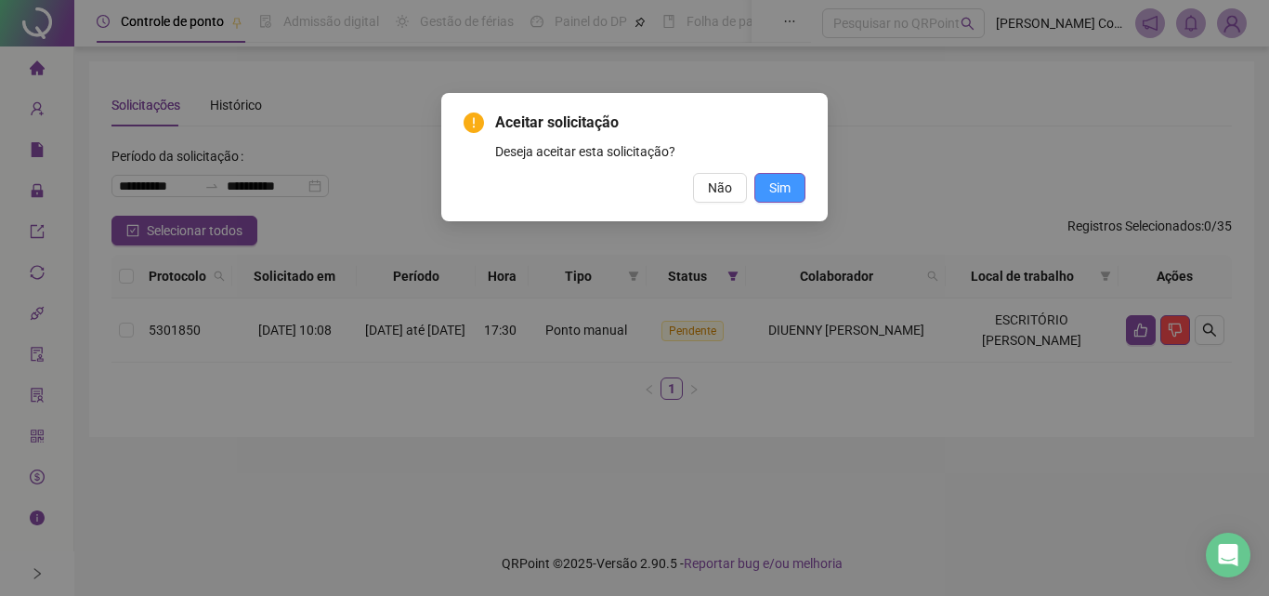
click at [785, 177] on button "Sim" at bounding box center [779, 188] width 51 height 30
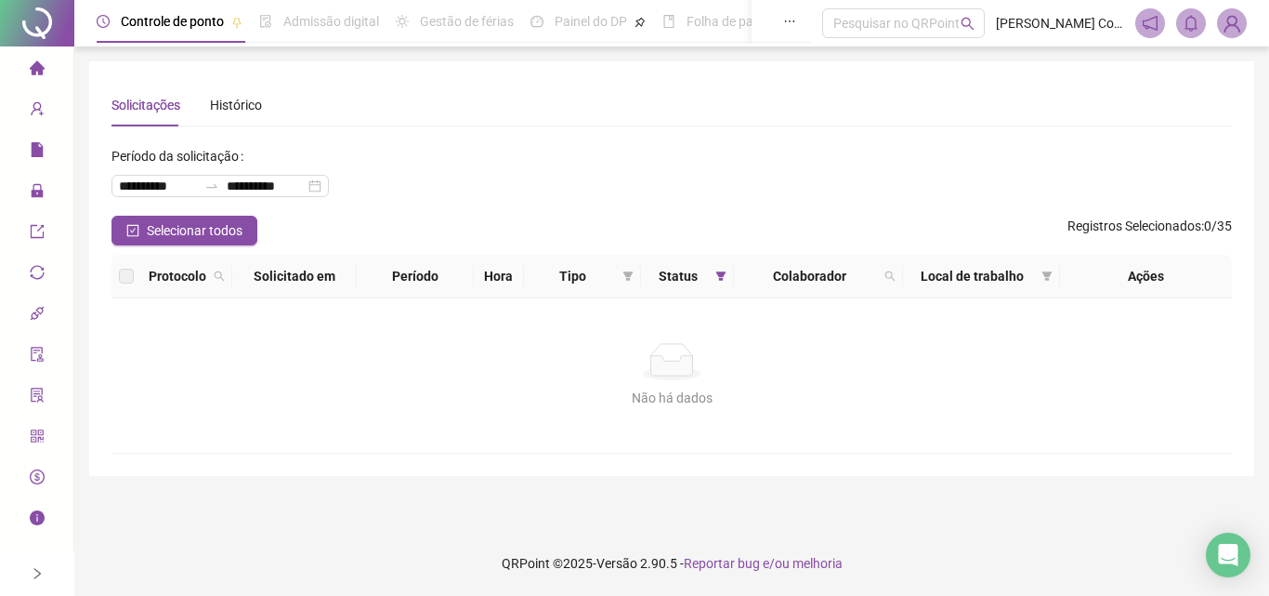
click at [715, 368] on div "Não há dados" at bounding box center [672, 361] width 1076 height 37
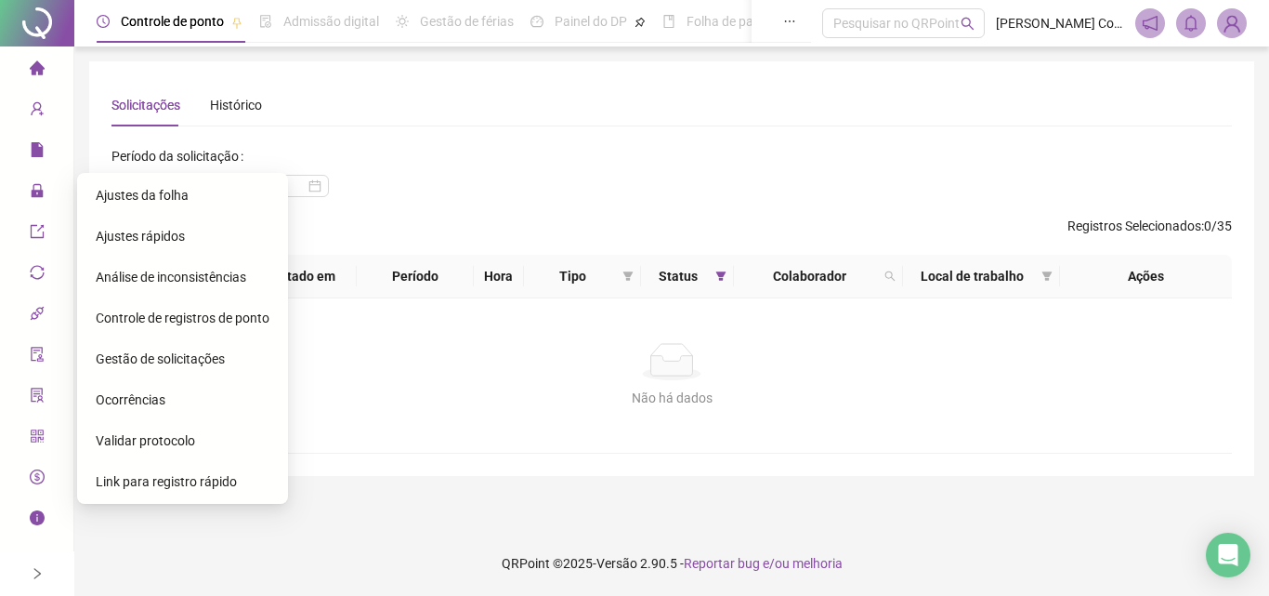
click at [123, 194] on span "Ajustes da folha" at bounding box center [142, 195] width 93 height 15
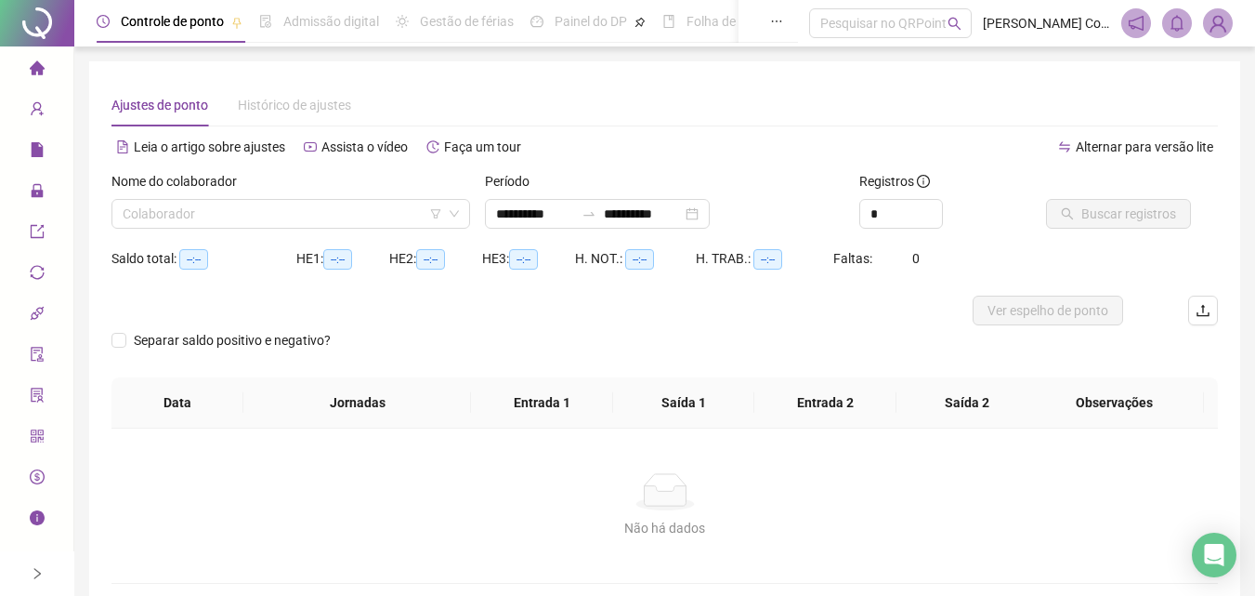
type input "**********"
click at [178, 219] on input "search" at bounding box center [283, 214] width 320 height 28
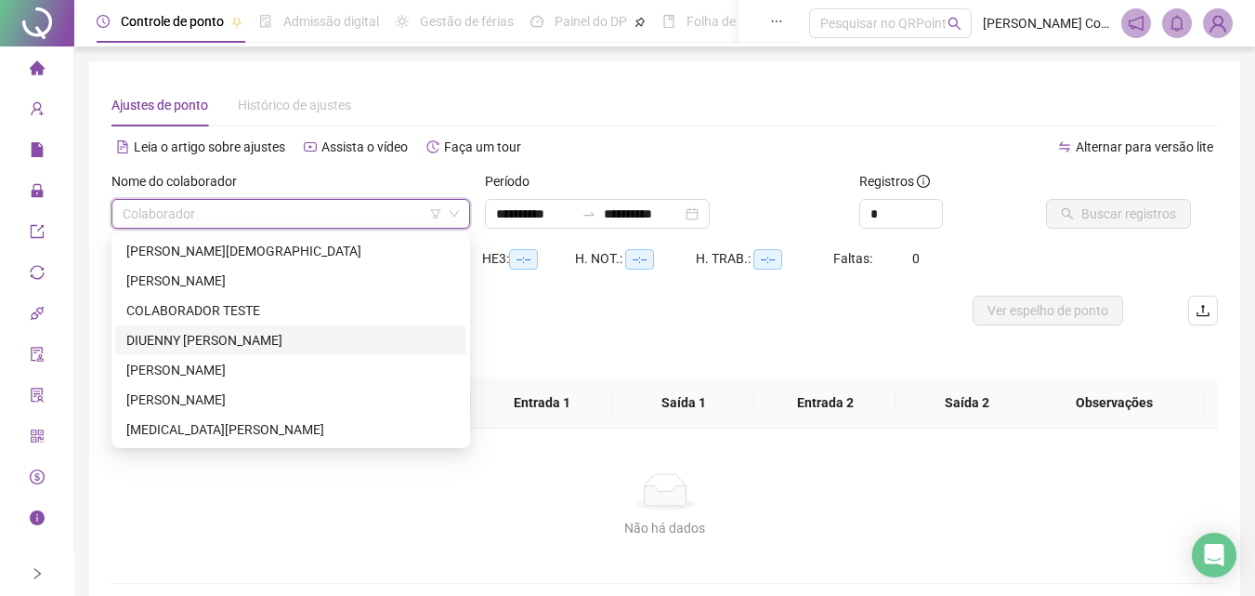
click at [179, 333] on div "DIUENNY [PERSON_NAME]" at bounding box center [290, 340] width 329 height 20
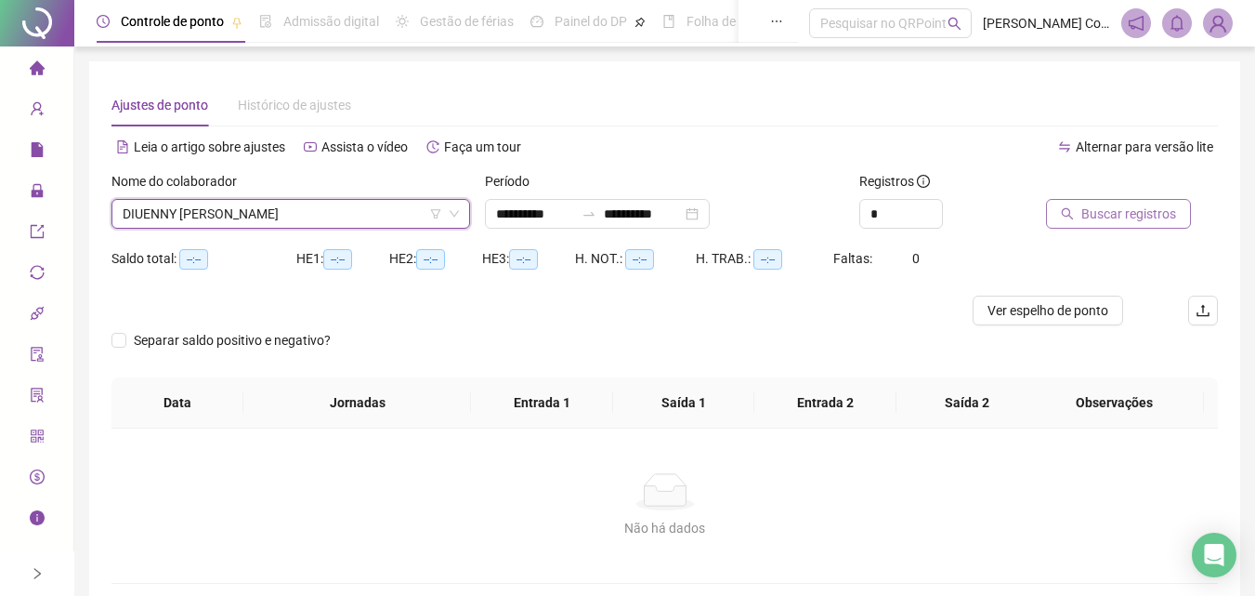
click at [1091, 224] on button "Buscar registros" at bounding box center [1118, 214] width 145 height 30
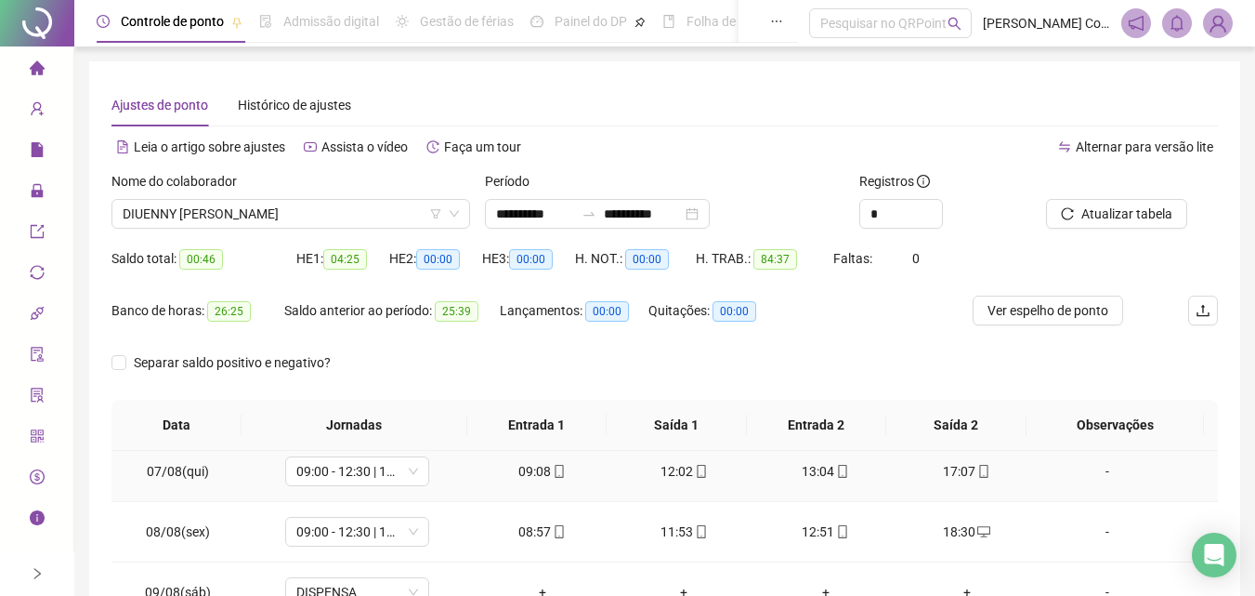
scroll to position [279, 0]
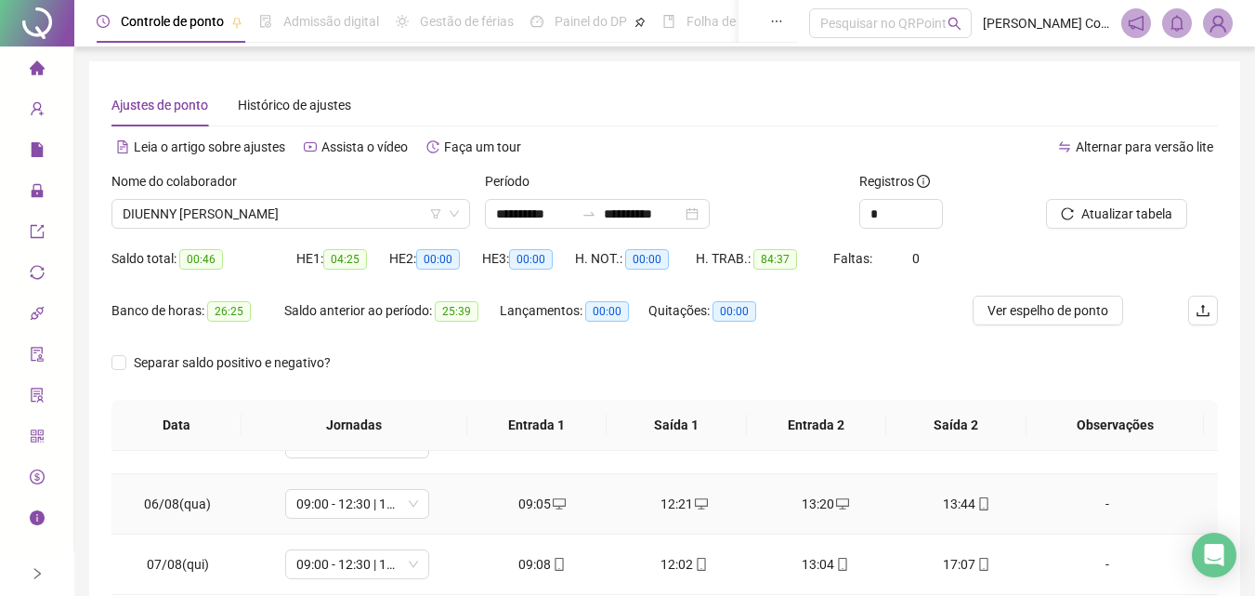
click at [977, 502] on icon "mobile" at bounding box center [983, 503] width 13 height 13
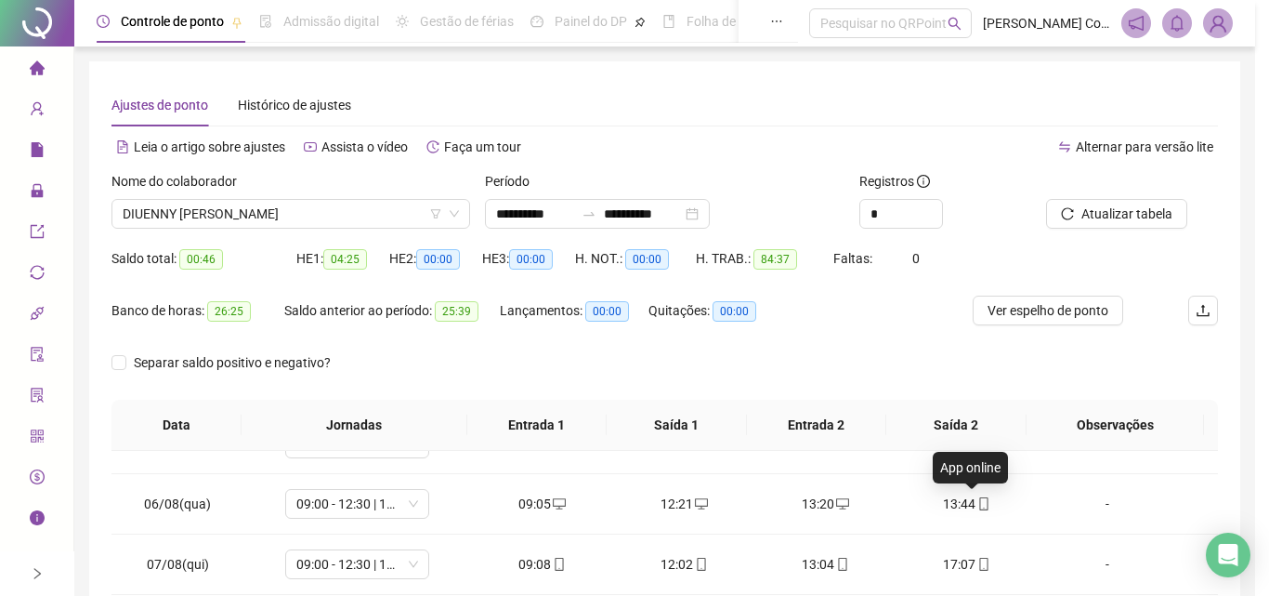
type input "**********"
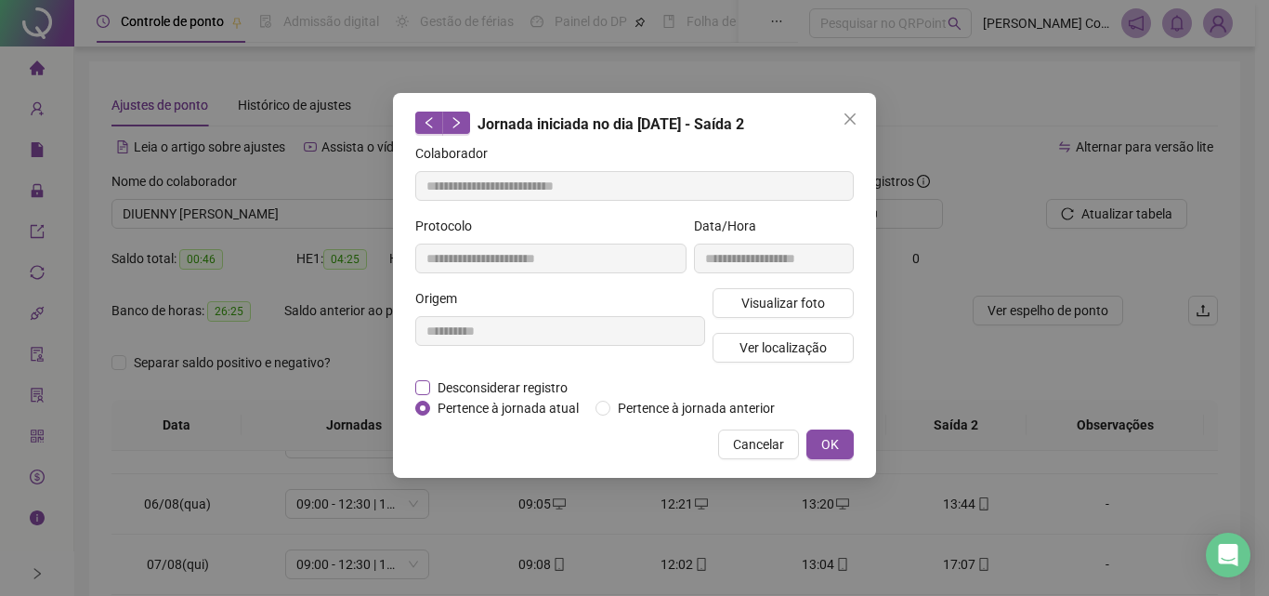
click at [499, 386] on span "Desconsiderar registro" at bounding box center [502, 387] width 145 height 20
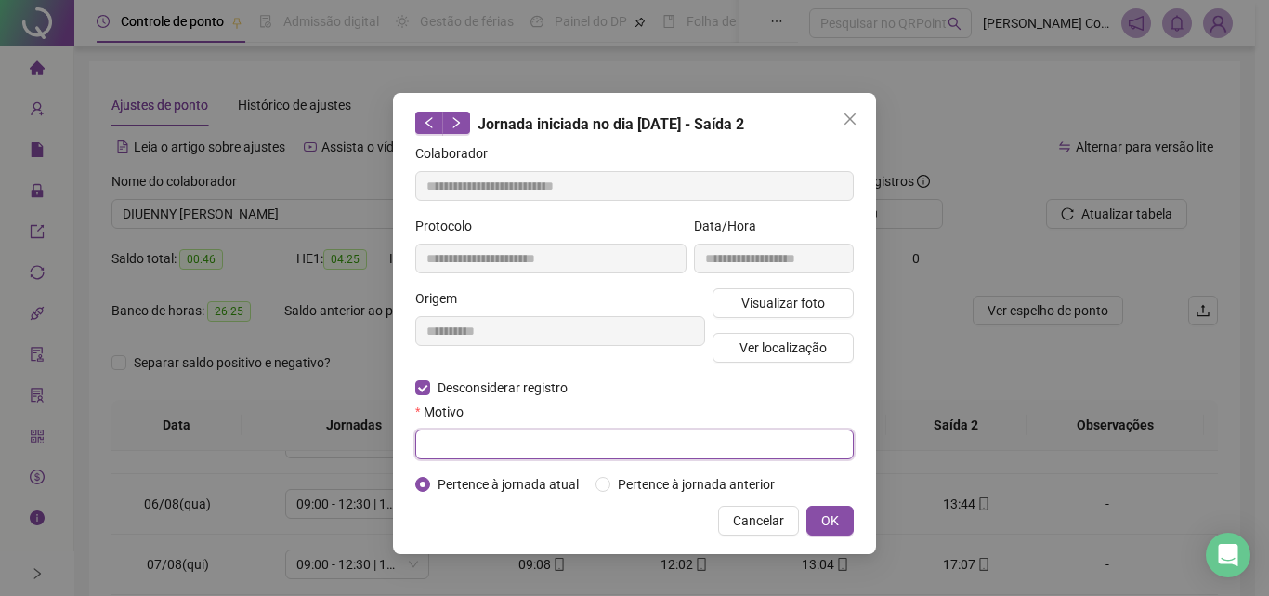
click at [625, 452] on input "text" at bounding box center [634, 444] width 439 height 30
type input "**********"
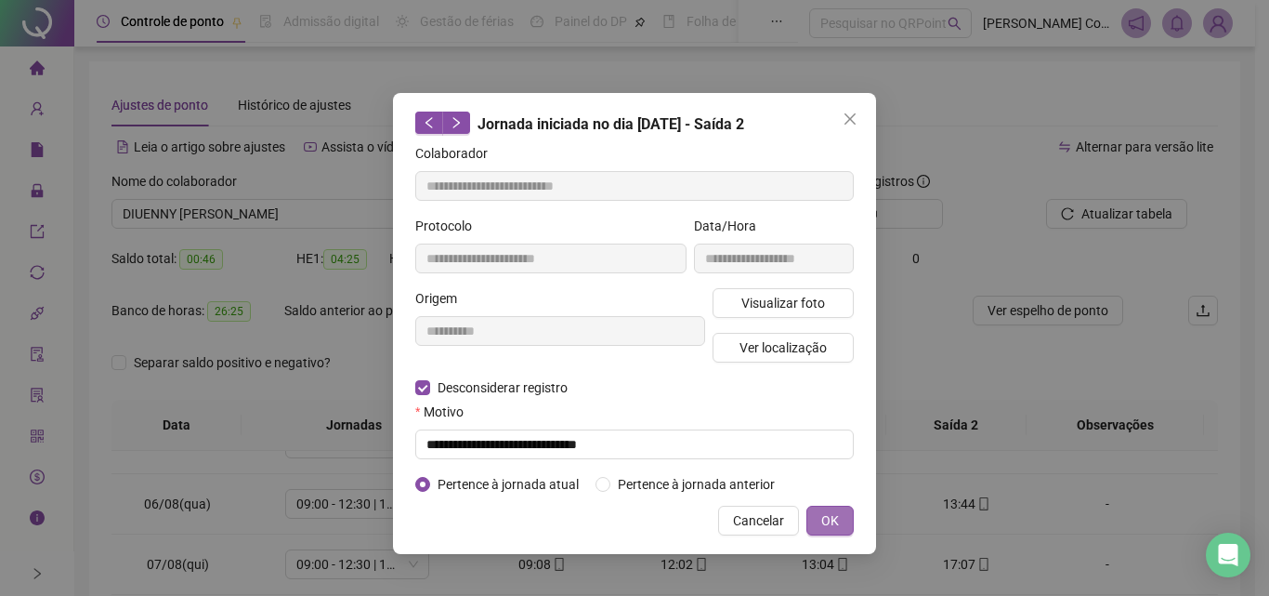
click at [835, 512] on span "OK" at bounding box center [830, 520] width 18 height 20
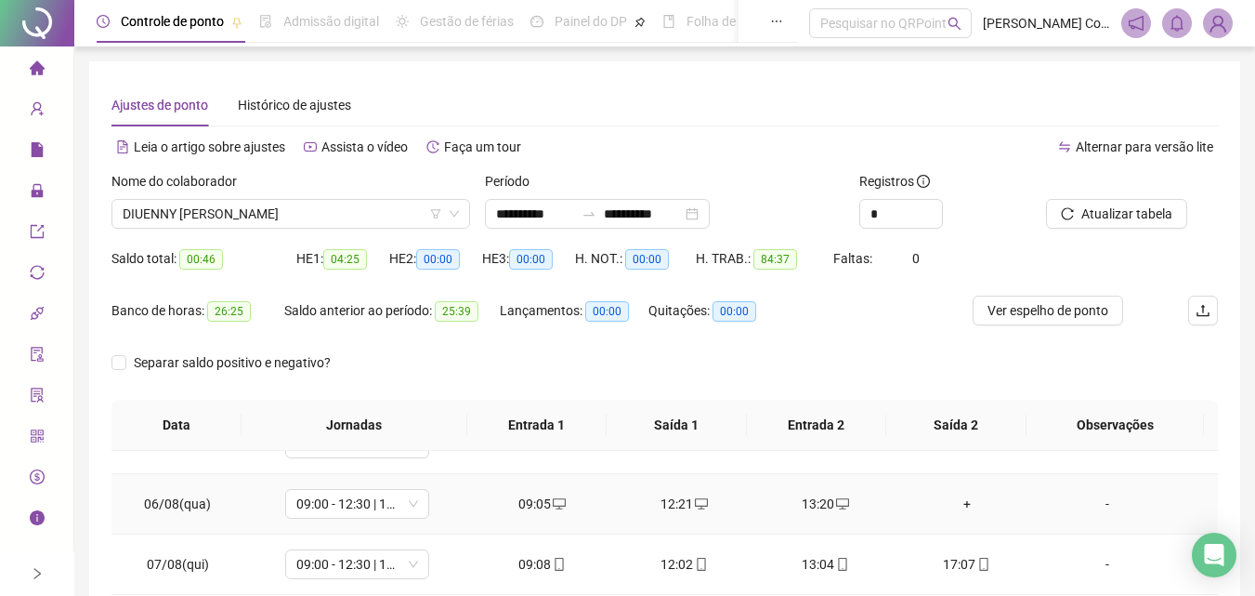
click at [961, 501] on div "+" at bounding box center [966, 503] width 111 height 20
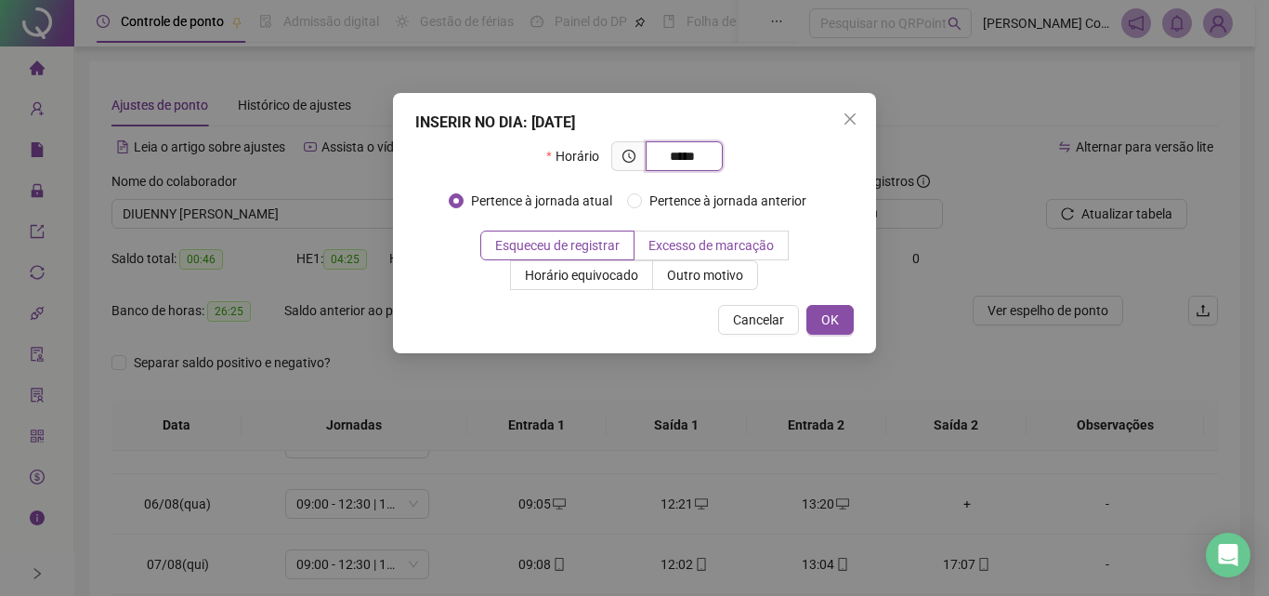
type input "*****"
click at [700, 249] on span "Excesso de marcação" at bounding box center [710, 245] width 125 height 15
click at [839, 320] on button "OK" at bounding box center [829, 320] width 47 height 30
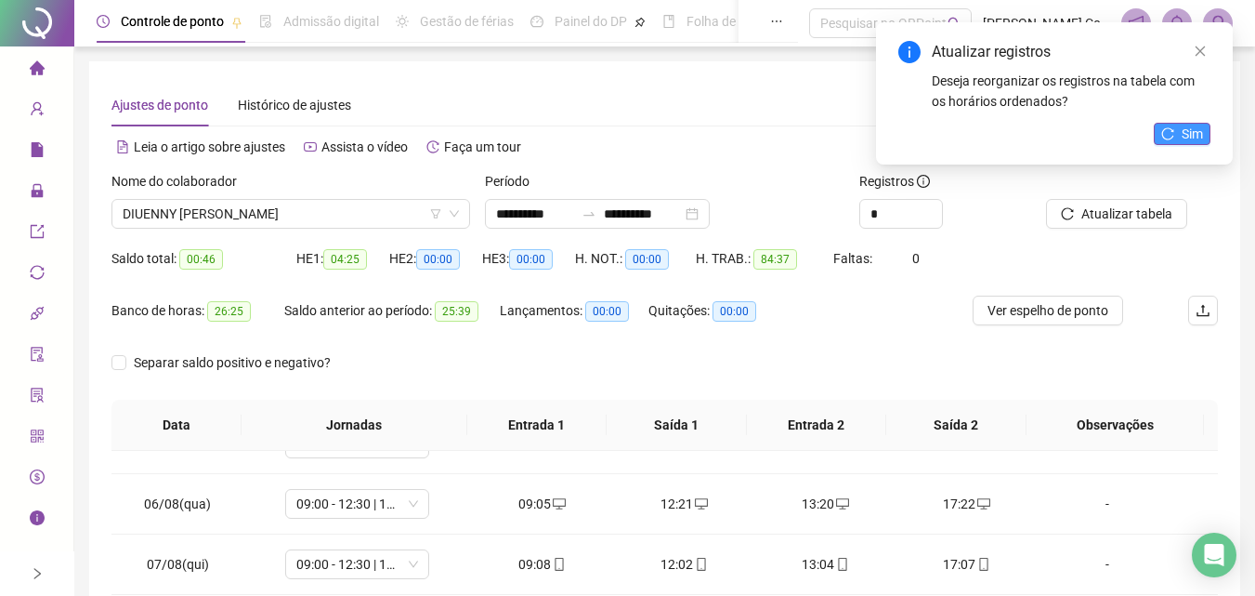
click at [1190, 128] on span "Sim" at bounding box center [1192, 134] width 21 height 20
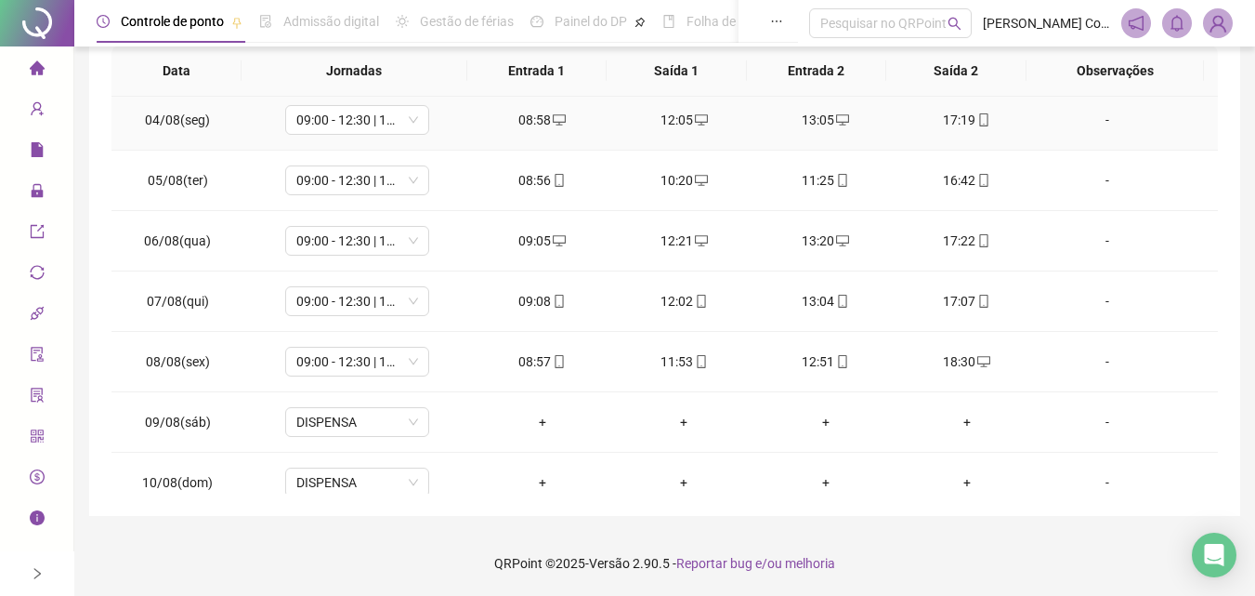
scroll to position [40, 0]
